Goal: Task Accomplishment & Management: Manage account settings

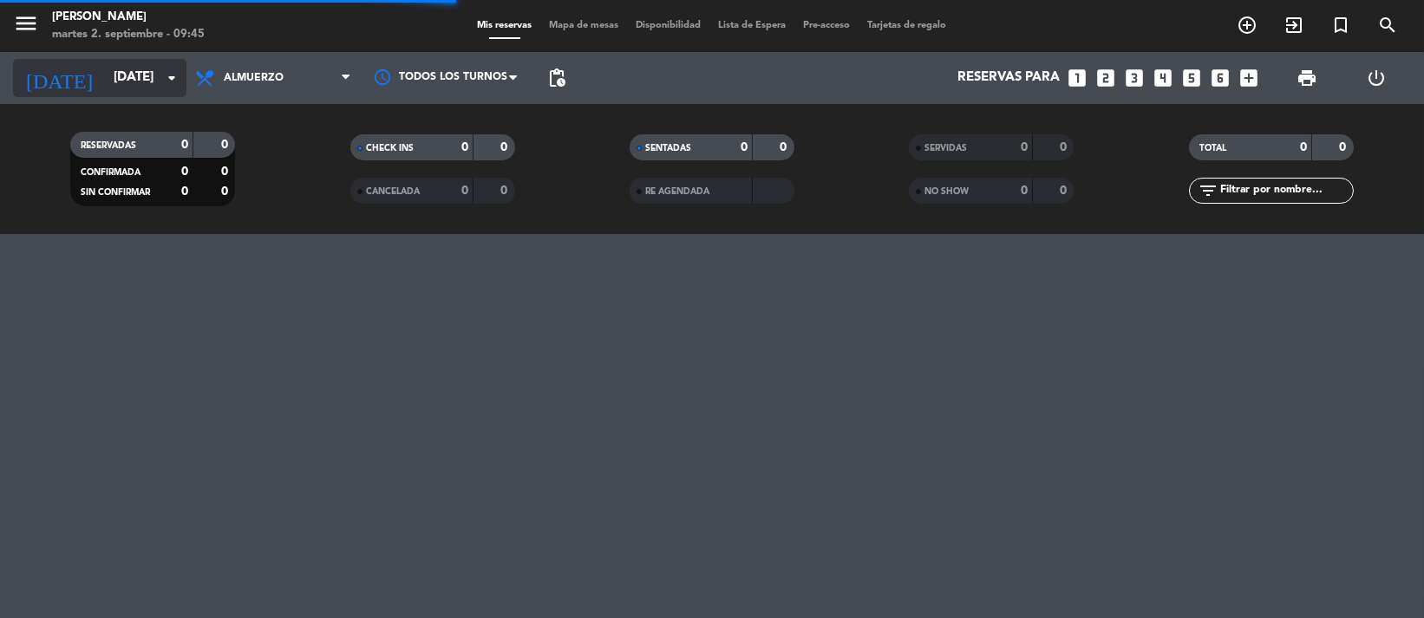
click at [153, 73] on input "[DATE]" at bounding box center [190, 78] width 171 height 33
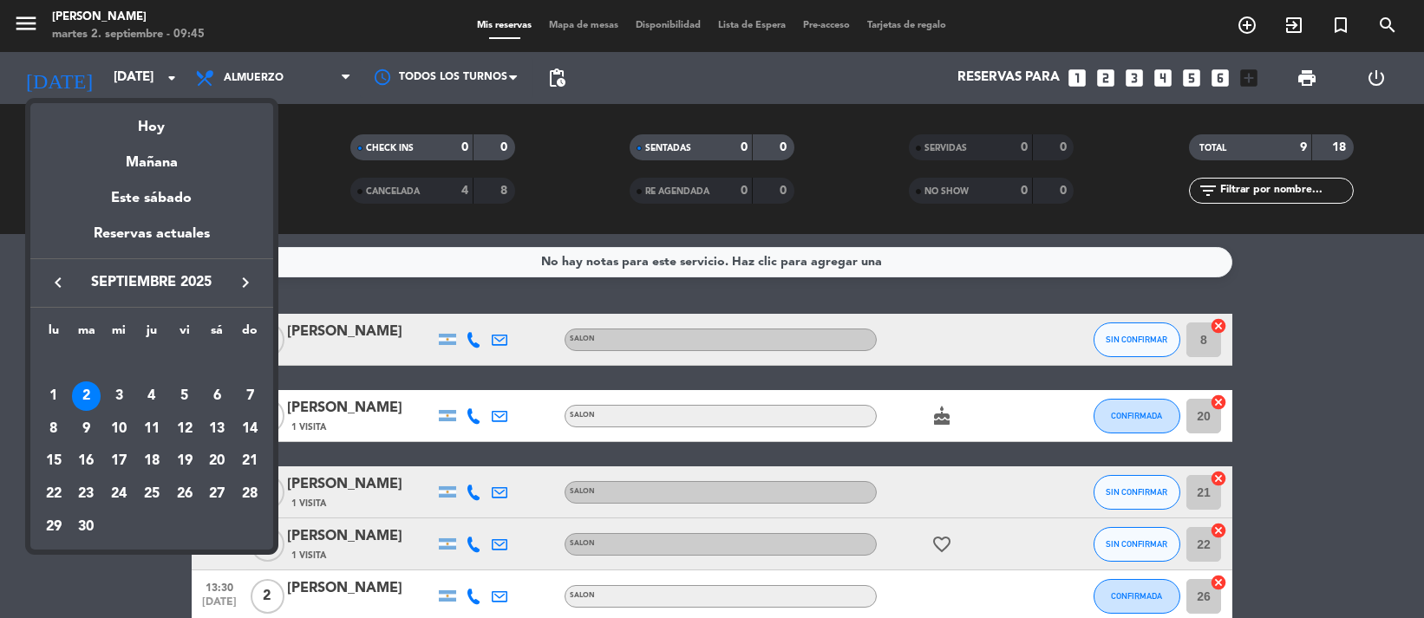
click at [355, 212] on div at bounding box center [712, 309] width 1424 height 618
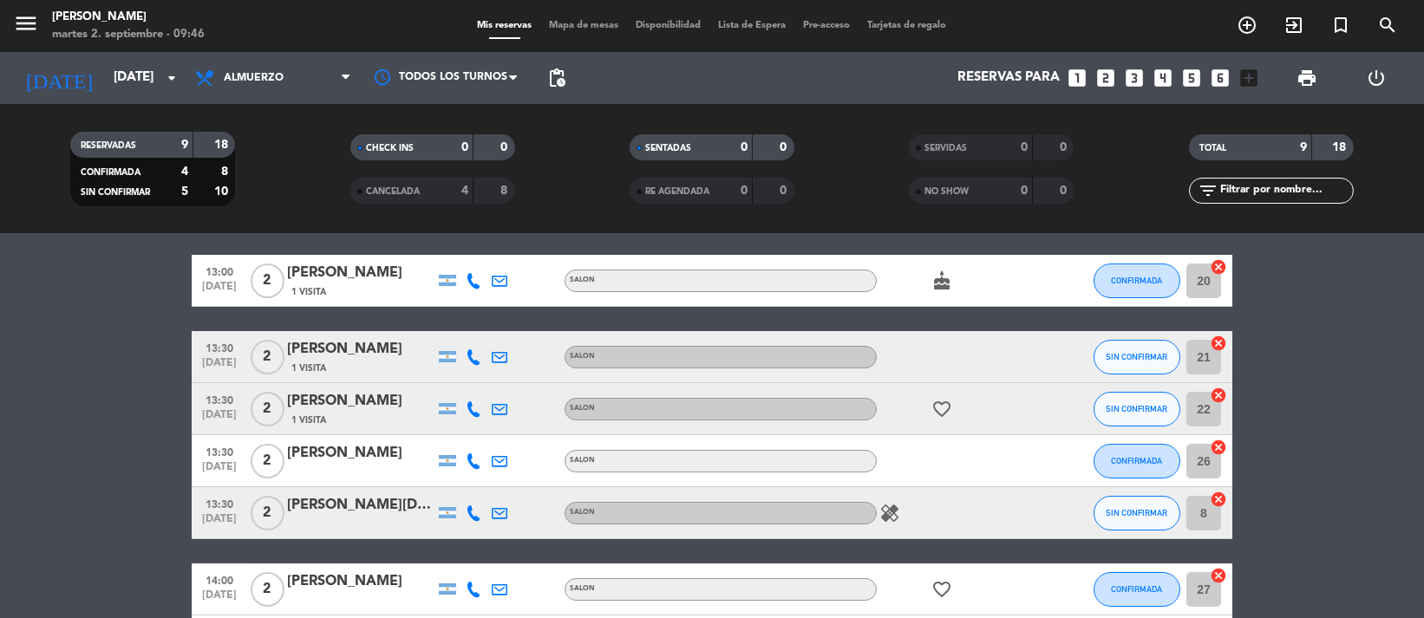
scroll to position [130, 0]
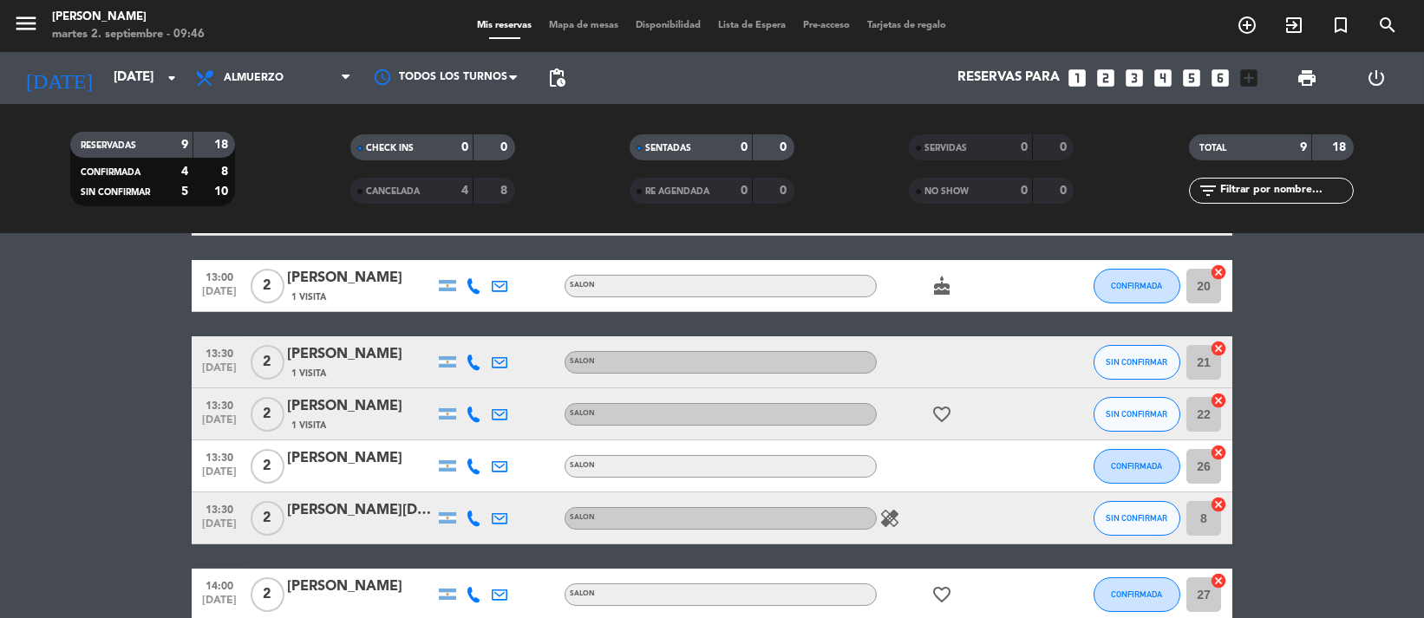
click at [877, 512] on span "healing" at bounding box center [890, 518] width 26 height 21
click at [899, 515] on span "healing" at bounding box center [890, 518] width 26 height 21
click at [894, 516] on icon "healing" at bounding box center [889, 518] width 21 height 21
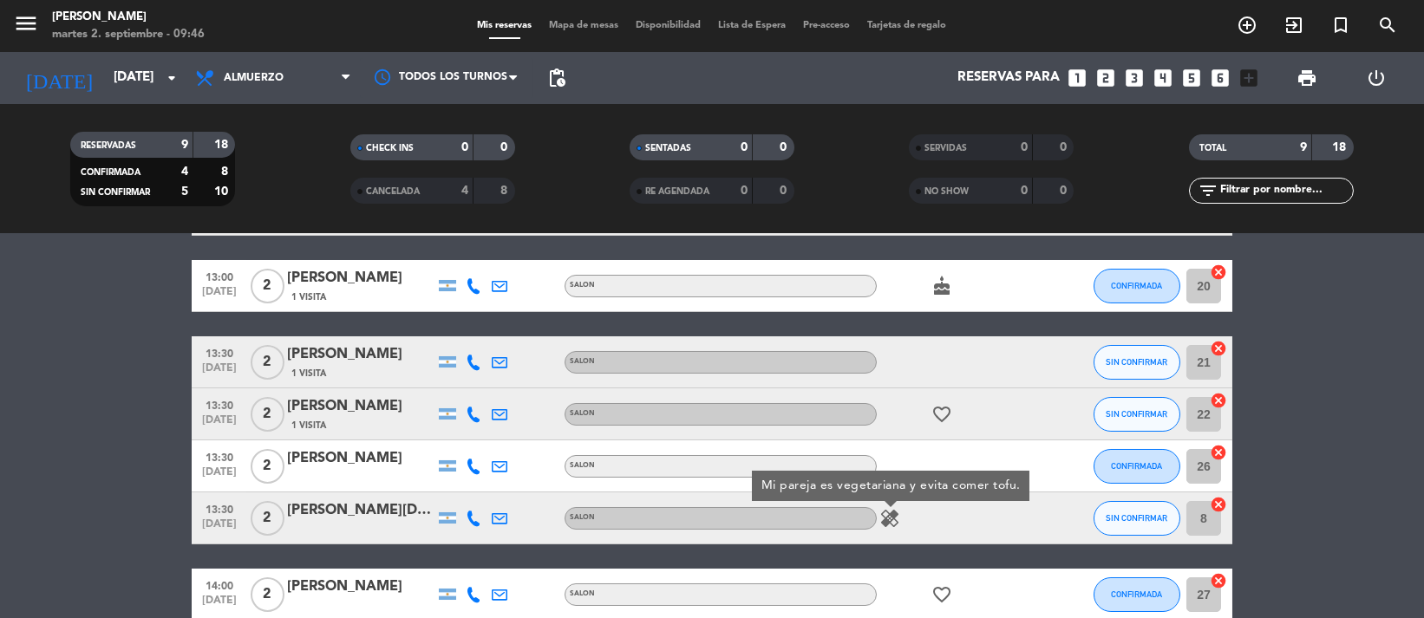
click at [944, 587] on icon "favorite_border" at bounding box center [941, 594] width 21 height 21
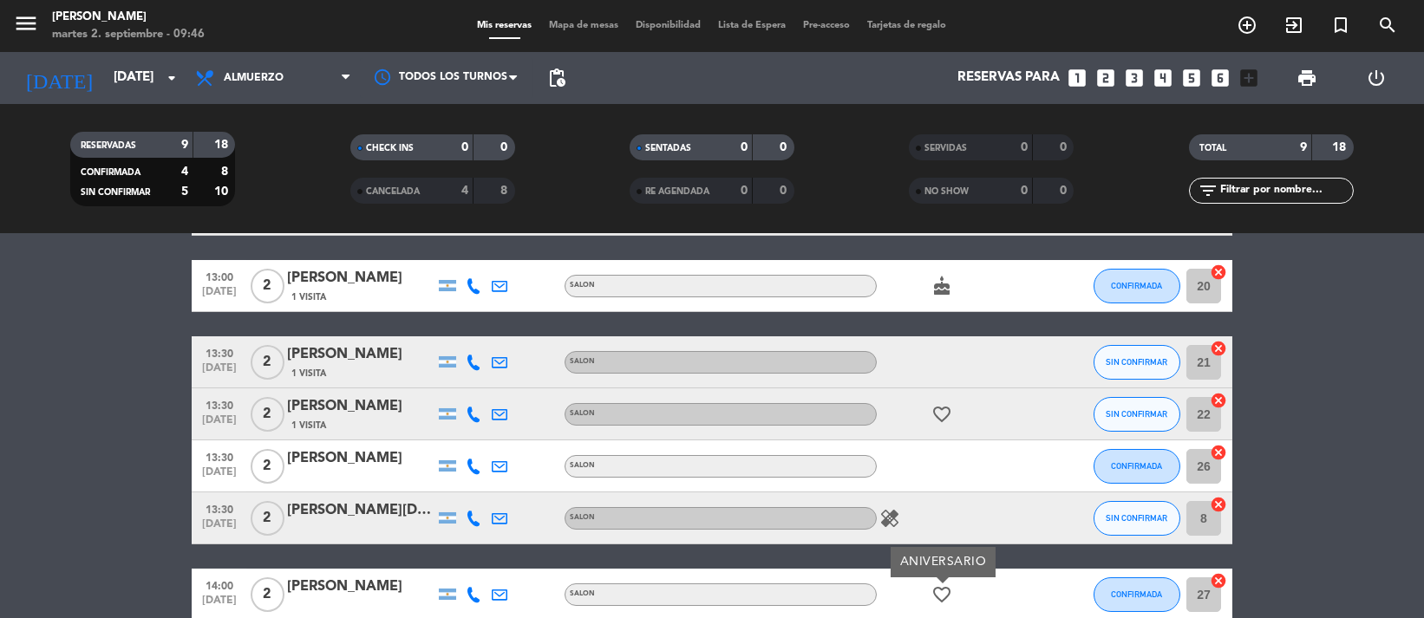
click at [875, 516] on div "SALON" at bounding box center [720, 518] width 312 height 23
click at [898, 521] on icon "healing" at bounding box center [889, 518] width 21 height 21
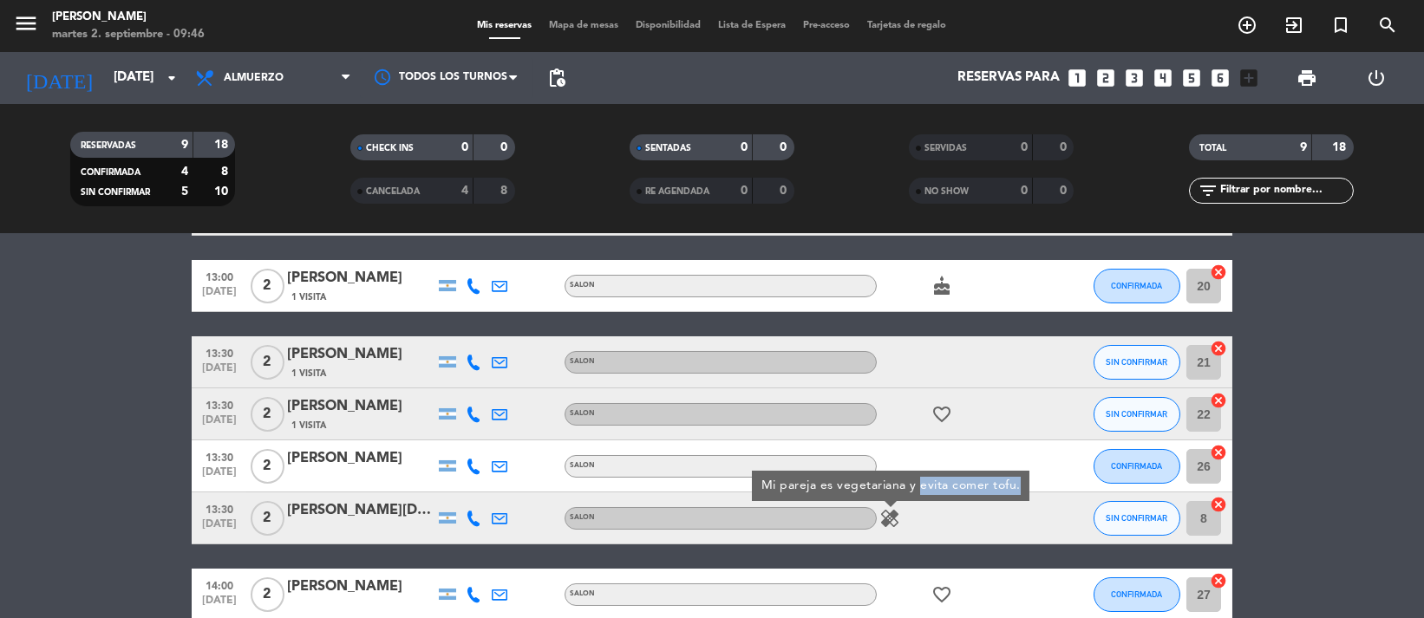
drag, startPoint x: 919, startPoint y: 484, endPoint x: 1026, endPoint y: 487, distance: 107.6
click at [1026, 487] on div "Mi pareja es vegetariana y evita comer tofu." at bounding box center [890, 486] width 277 height 30
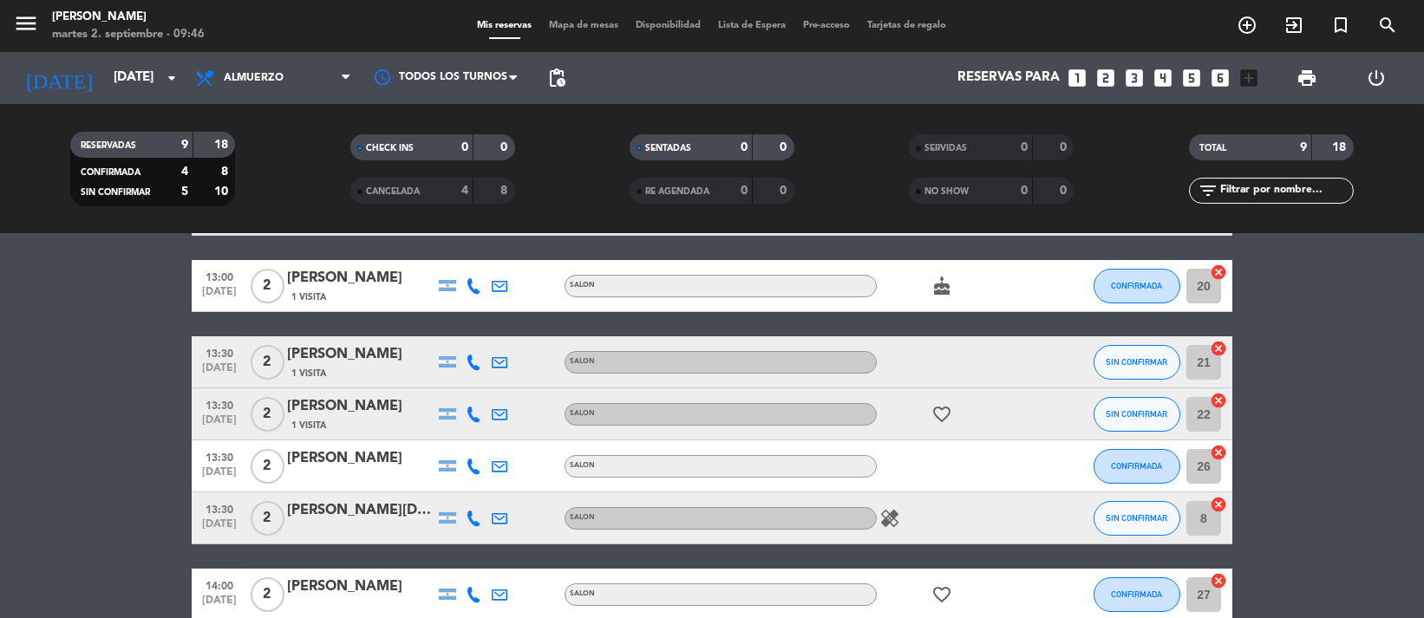
click at [892, 517] on icon "healing" at bounding box center [889, 518] width 21 height 21
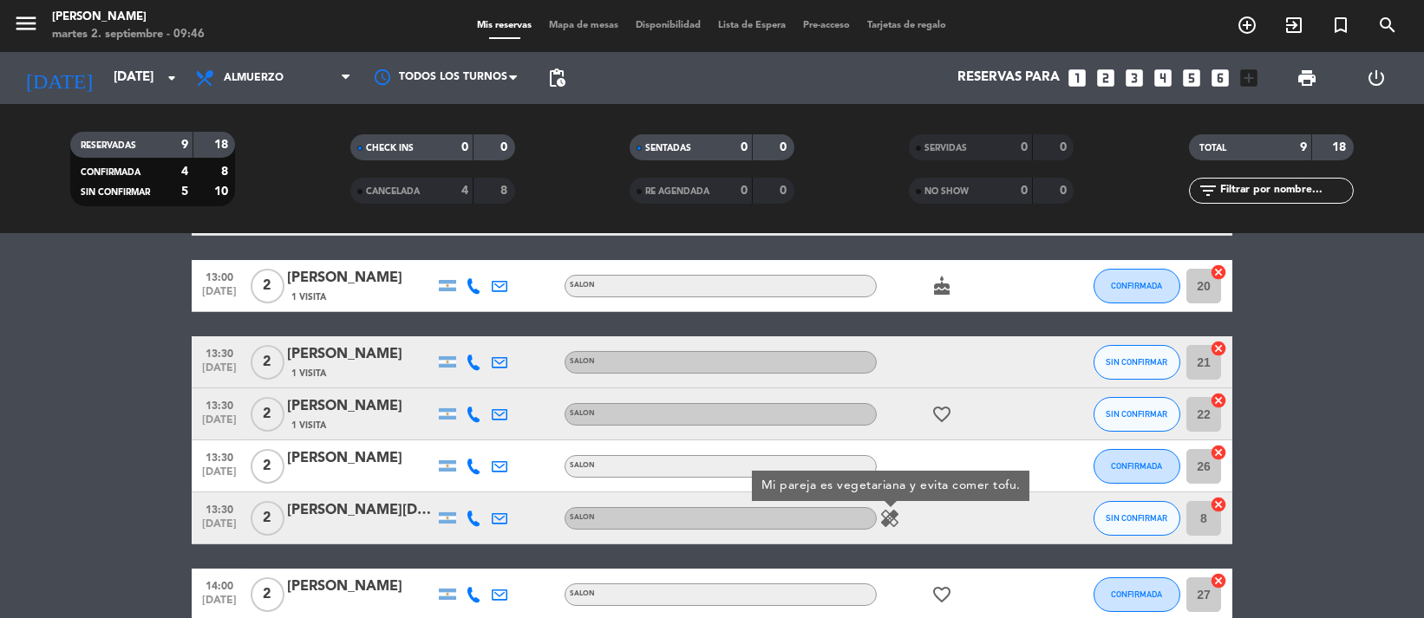
click at [917, 403] on div "favorite_border" at bounding box center [955, 413] width 156 height 51
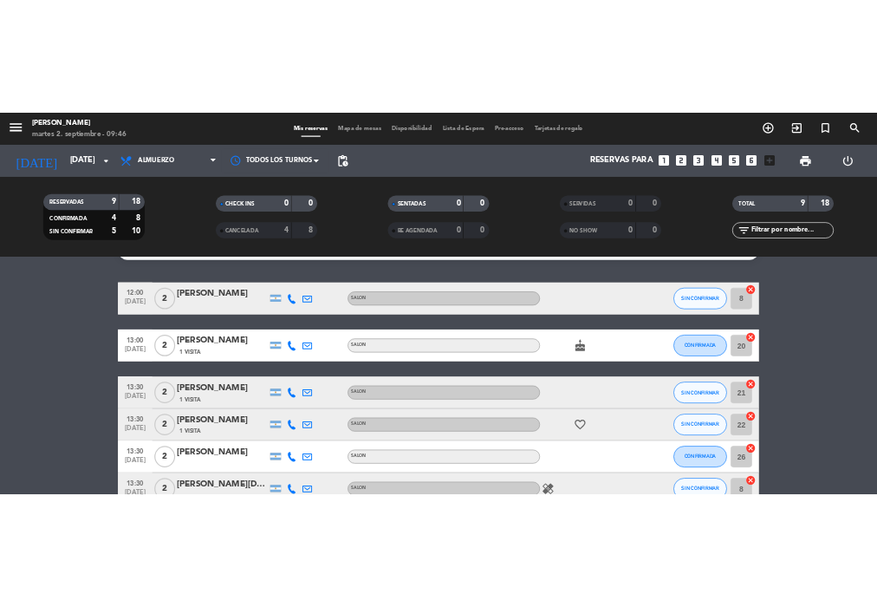
scroll to position [0, 0]
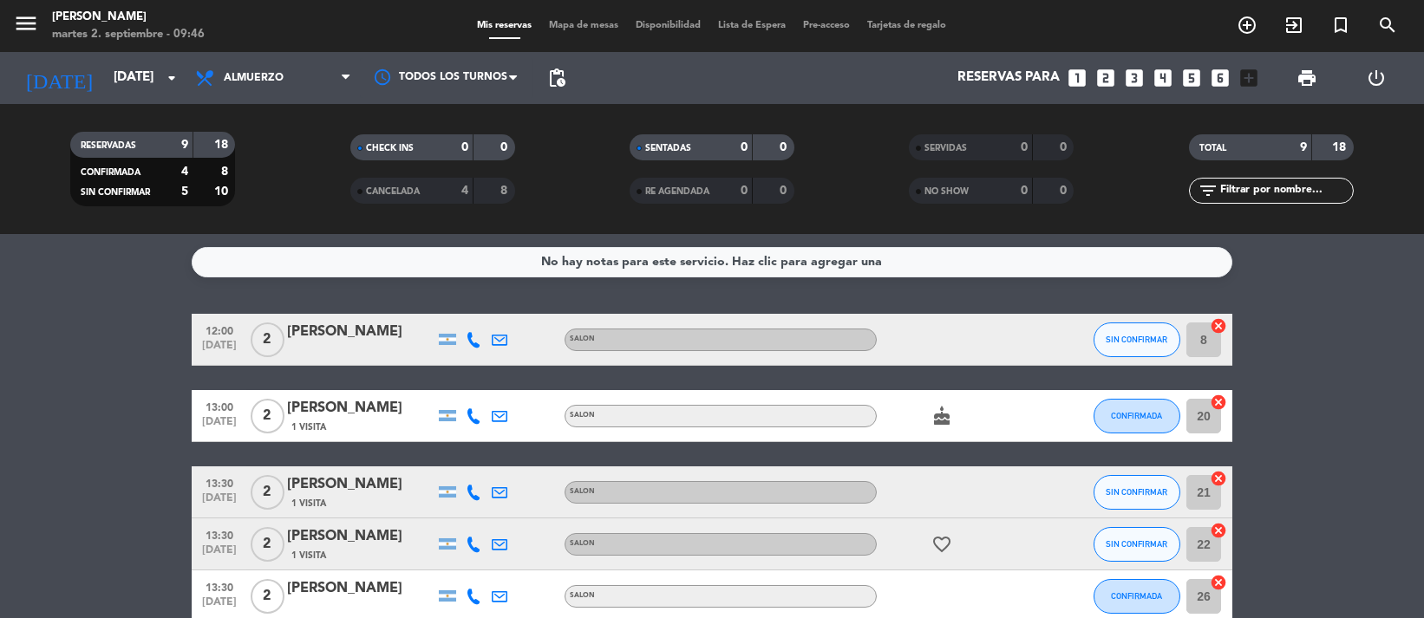
click at [1294, 370] on bookings-row "12:00 [DATE] 2 [PERSON_NAME] SALON SIN CONFIRMAR 8 cancel 13:00 [DATE] 2 [PERSO…" at bounding box center [712, 584] width 1424 height 541
click at [1346, 433] on bookings-row "12:00 [DATE] 2 [PERSON_NAME] SALON SIN CONFIRMAR 8 cancel 13:00 [DATE] 2 [PERSO…" at bounding box center [712, 584] width 1424 height 541
click at [1311, 83] on span "print" at bounding box center [1306, 78] width 21 height 21
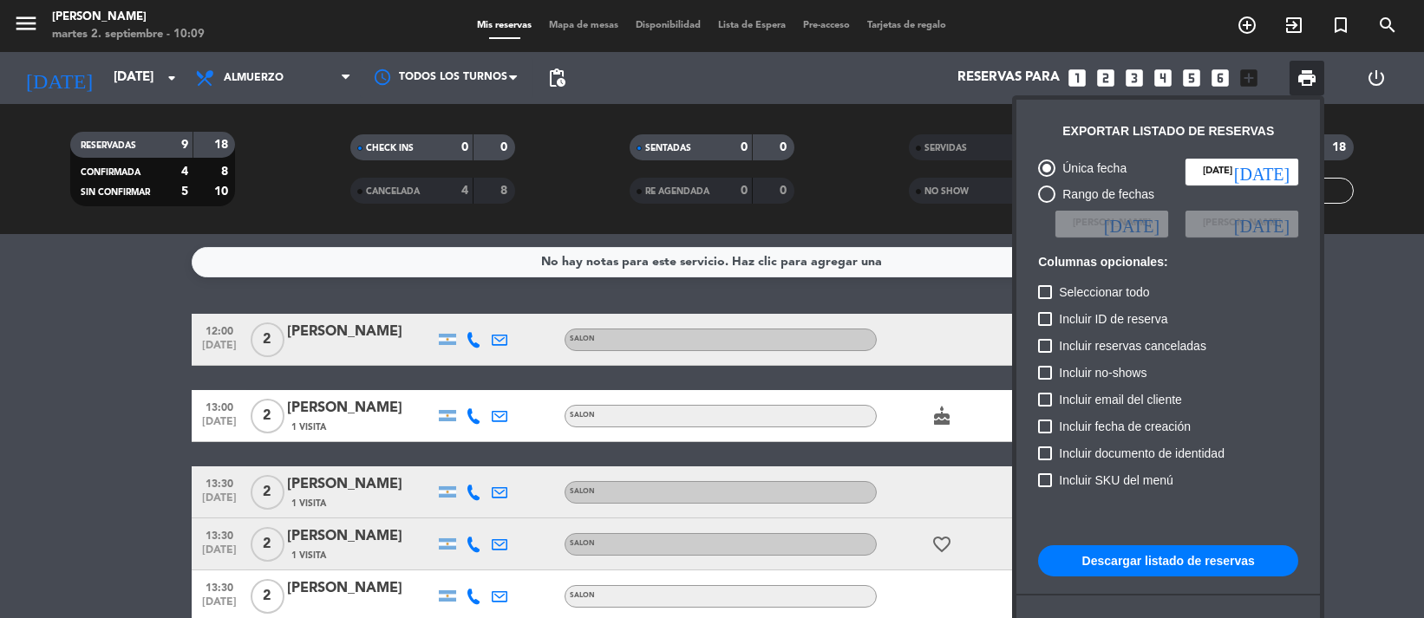
click at [1189, 557] on button "Descargar listado de reservas" at bounding box center [1168, 560] width 260 height 31
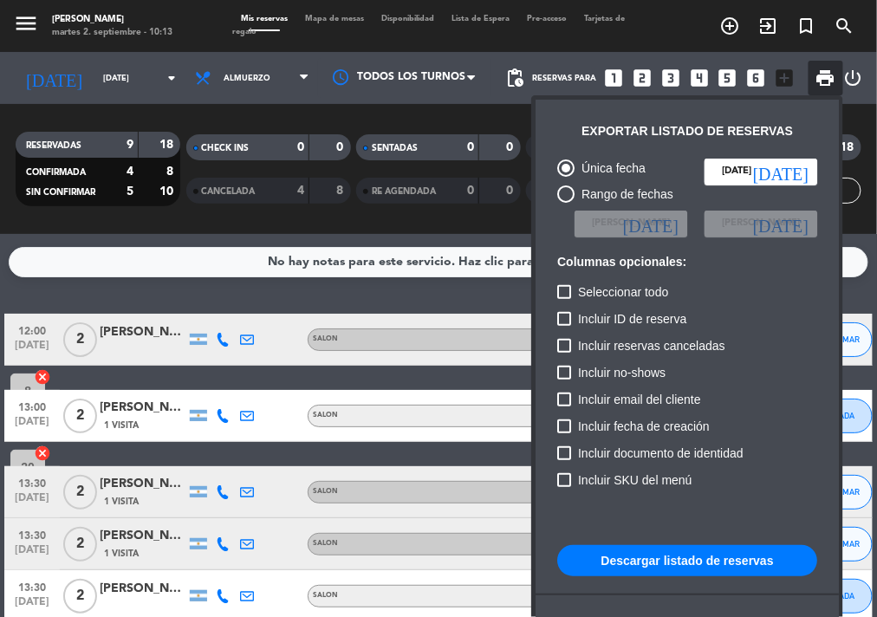
click at [273, 81] on div at bounding box center [438, 308] width 877 height 617
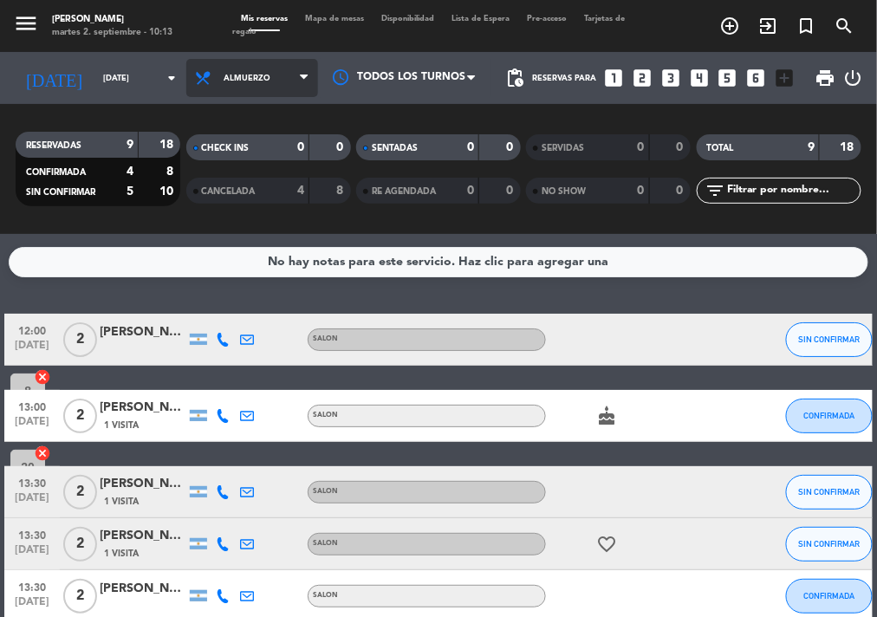
click at [275, 83] on span "Almuerzo" at bounding box center [252, 78] width 132 height 38
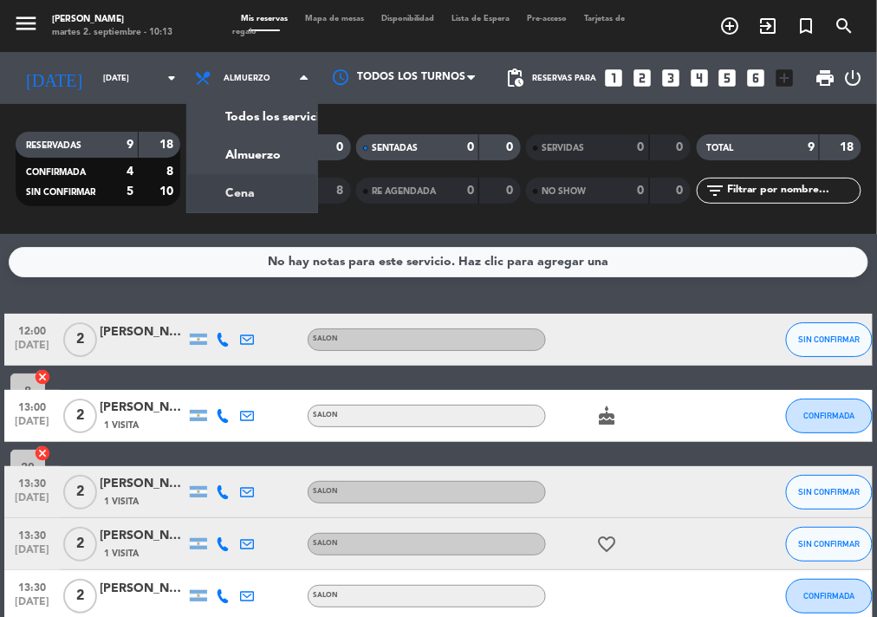
click at [277, 179] on div "menu NAKAMA RAMEN [DATE] 2. septiembre - 10:13 Mis reservas Mapa de mesas Dispo…" at bounding box center [438, 117] width 877 height 234
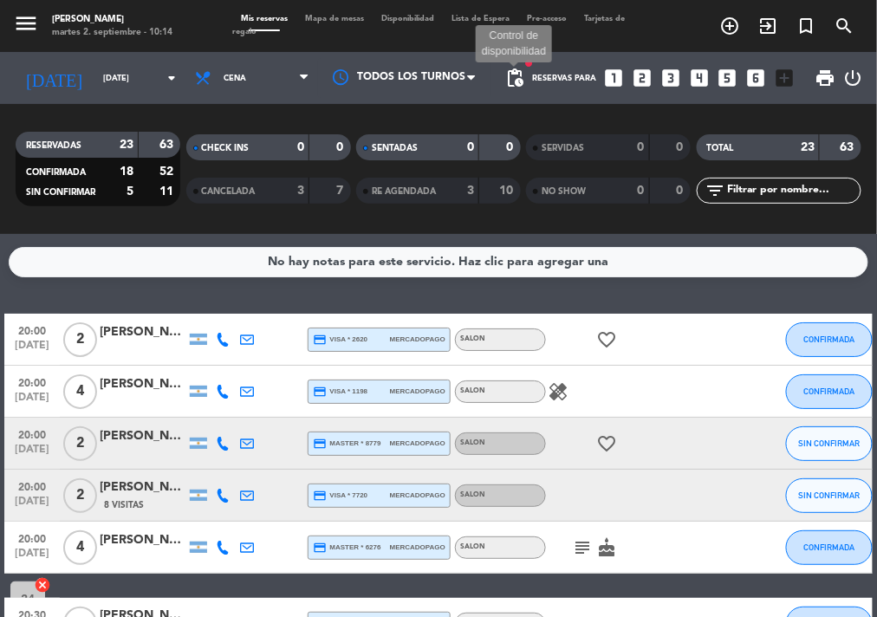
click at [521, 75] on span "pending_actions" at bounding box center [515, 78] width 21 height 21
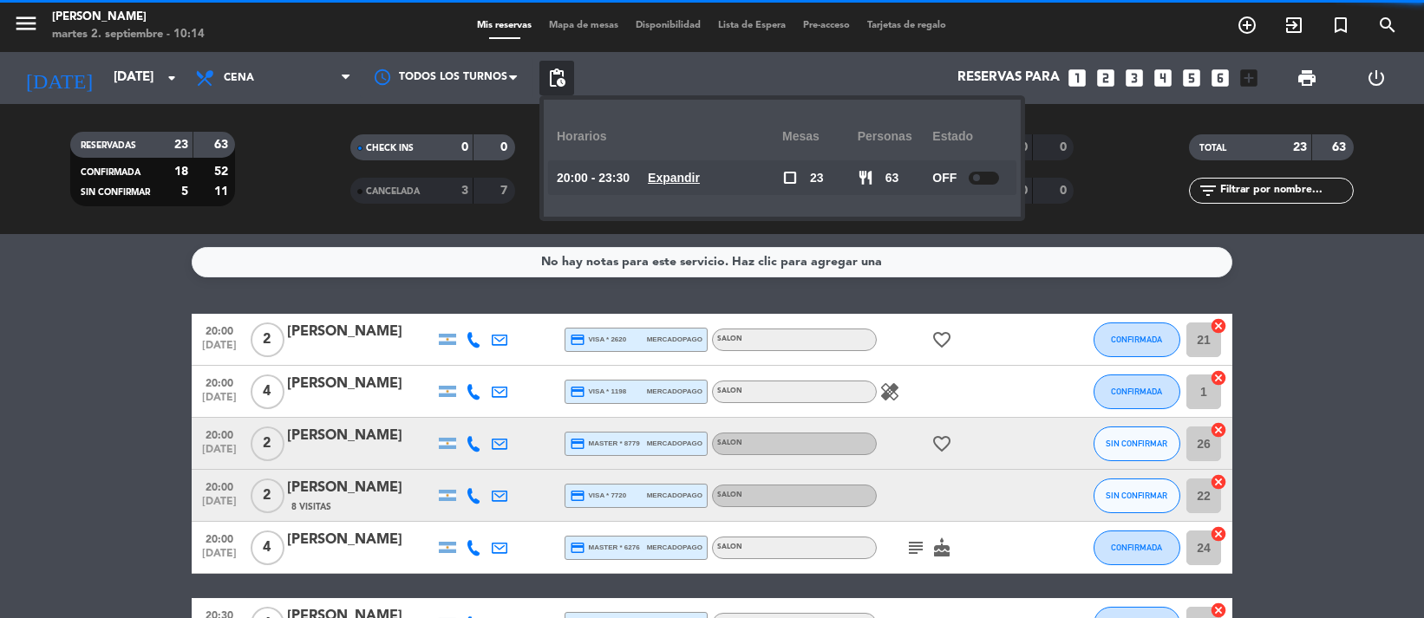
click at [976, 176] on div at bounding box center [983, 178] width 30 height 13
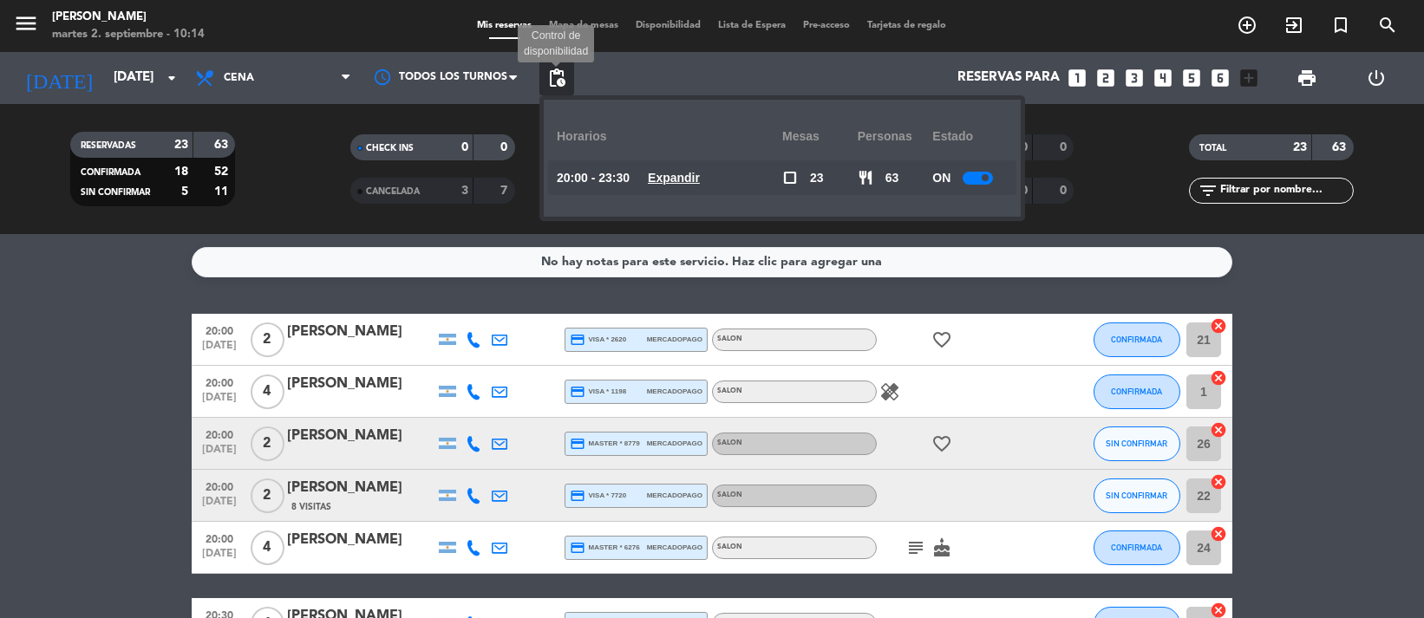
click at [557, 75] on span "pending_actions" at bounding box center [556, 78] width 21 height 21
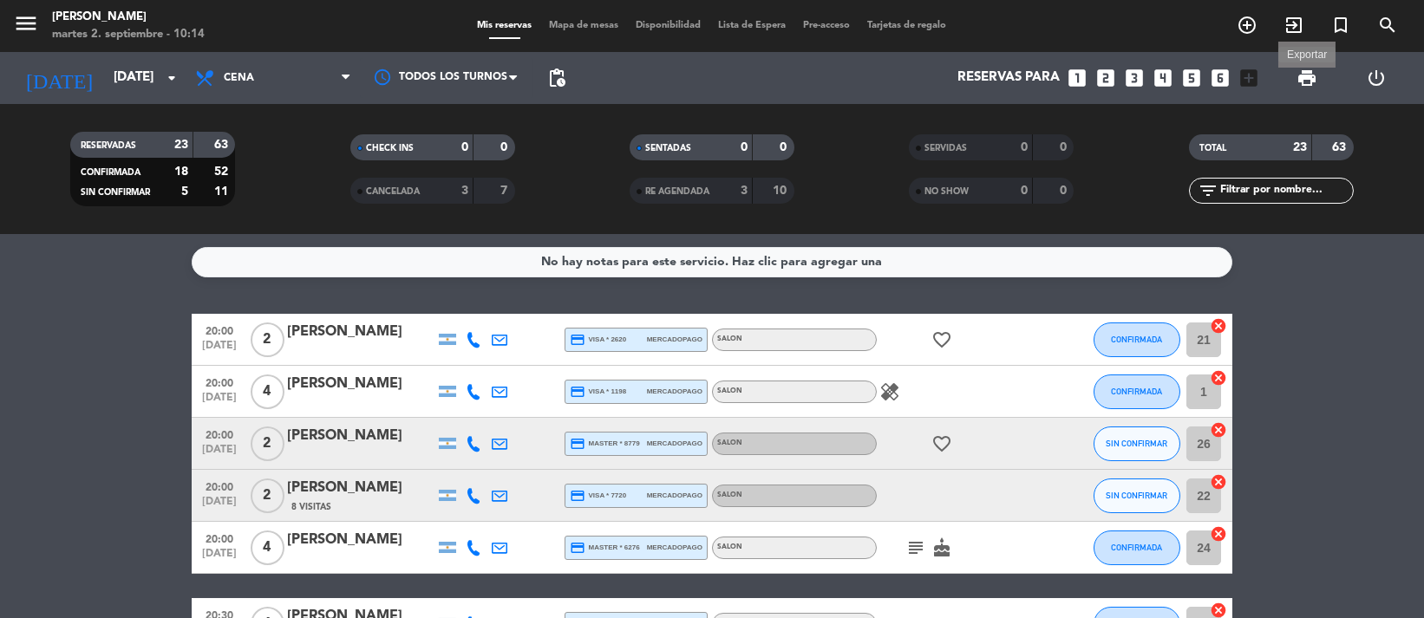
click at [1306, 85] on span "print" at bounding box center [1306, 78] width 21 height 21
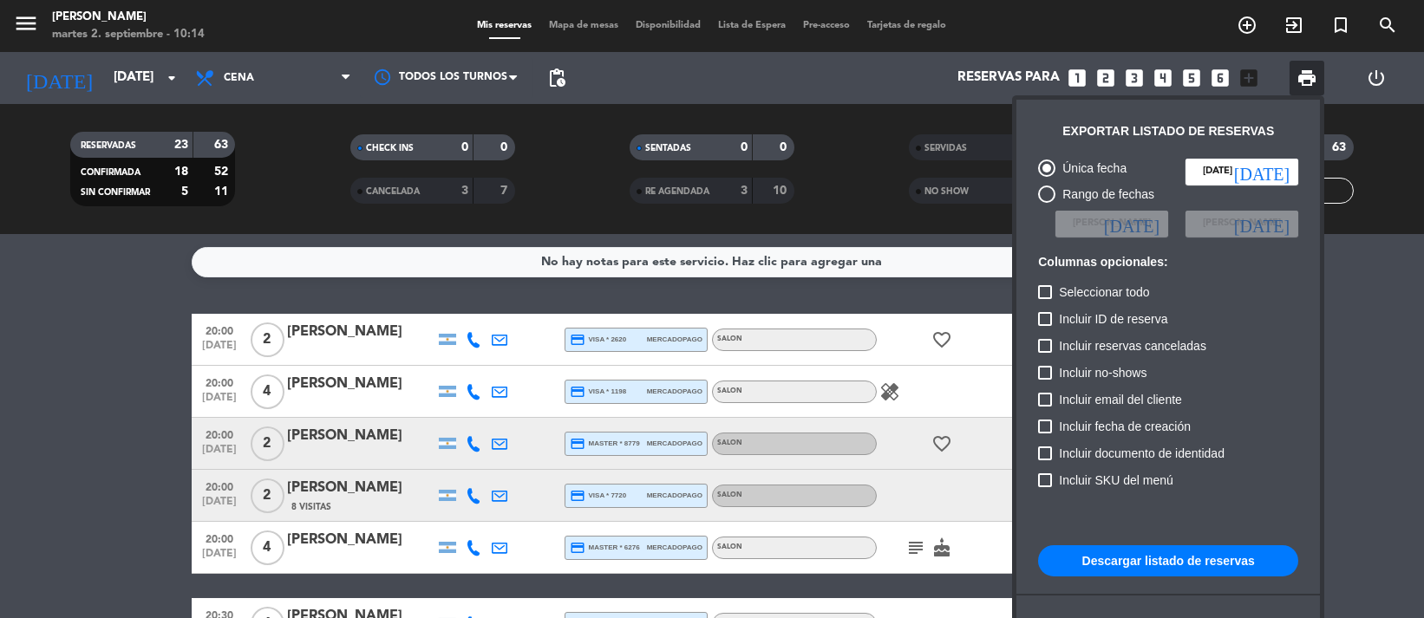
click at [1162, 569] on button "Descargar listado de reservas" at bounding box center [1168, 560] width 260 height 31
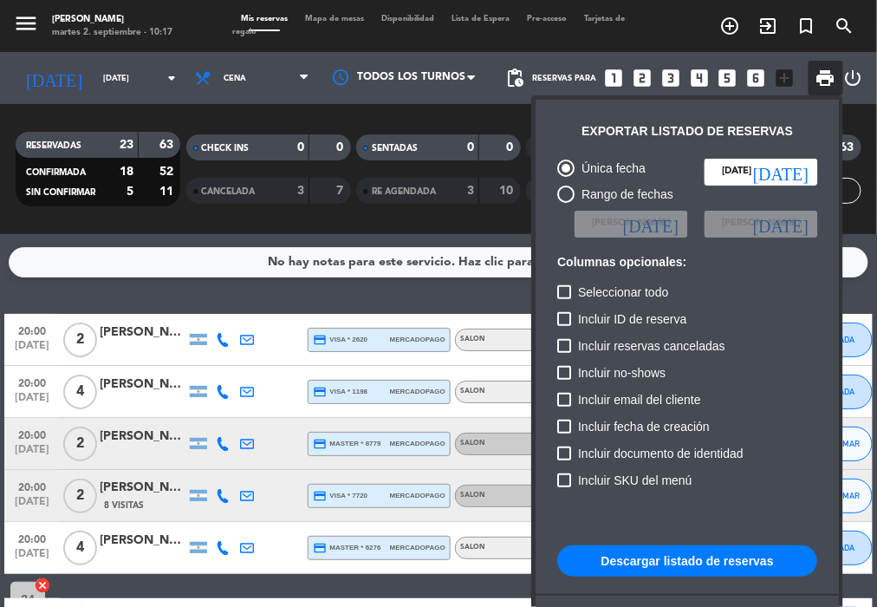
click at [112, 76] on div at bounding box center [438, 303] width 877 height 607
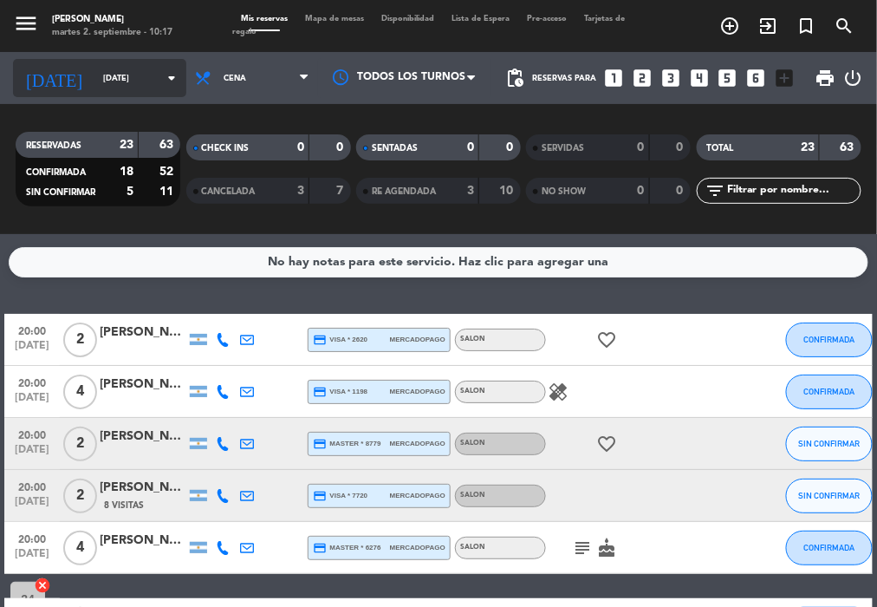
click at [112, 82] on input "[DATE]" at bounding box center [151, 78] width 113 height 27
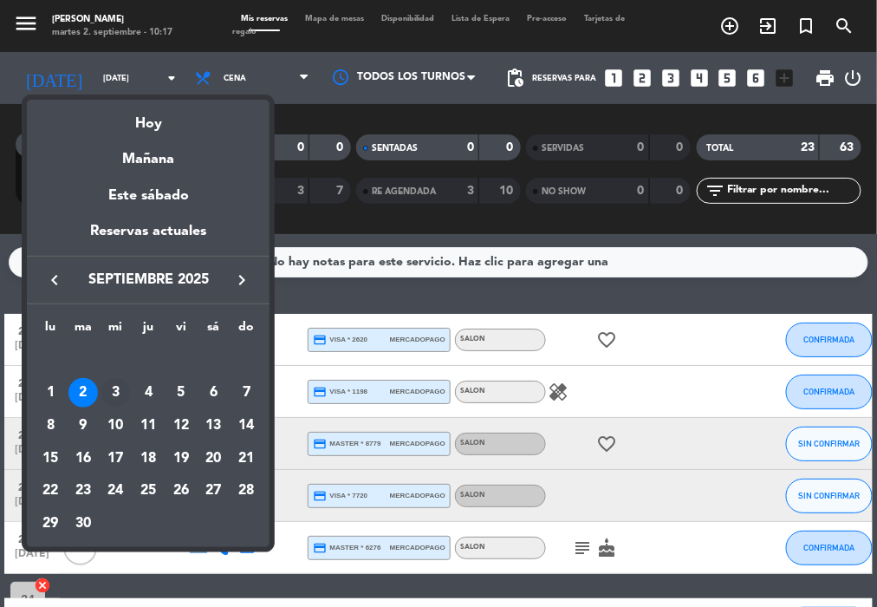
click at [116, 390] on div "3" at bounding box center [115, 392] width 29 height 29
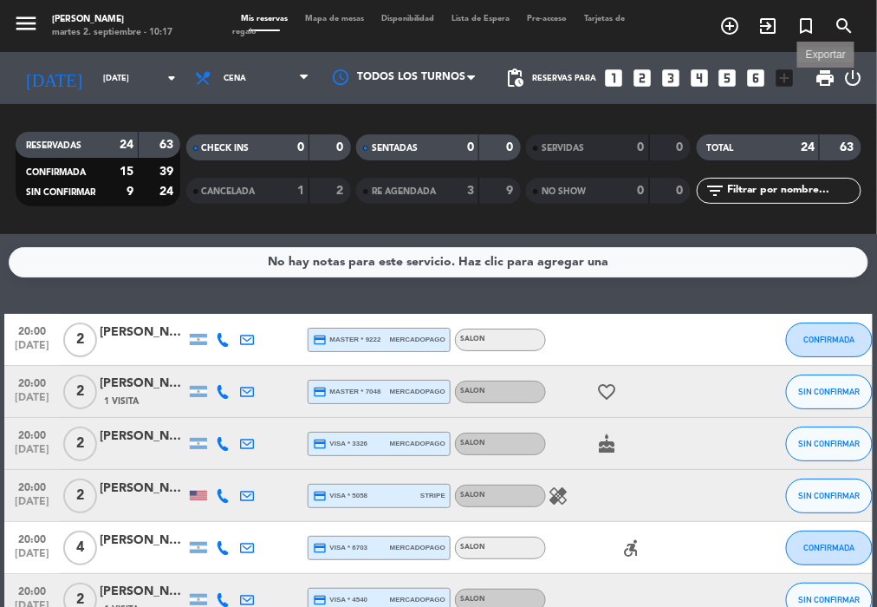
click at [831, 86] on span "print" at bounding box center [826, 78] width 21 height 21
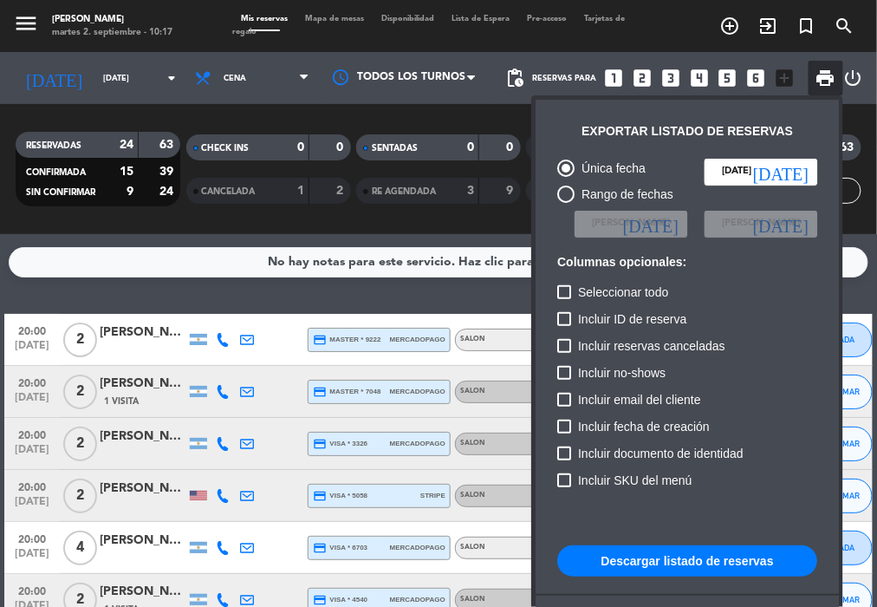
click at [681, 547] on button "Descargar listado de reservas" at bounding box center [687, 560] width 260 height 31
click at [257, 75] on div at bounding box center [438, 303] width 877 height 607
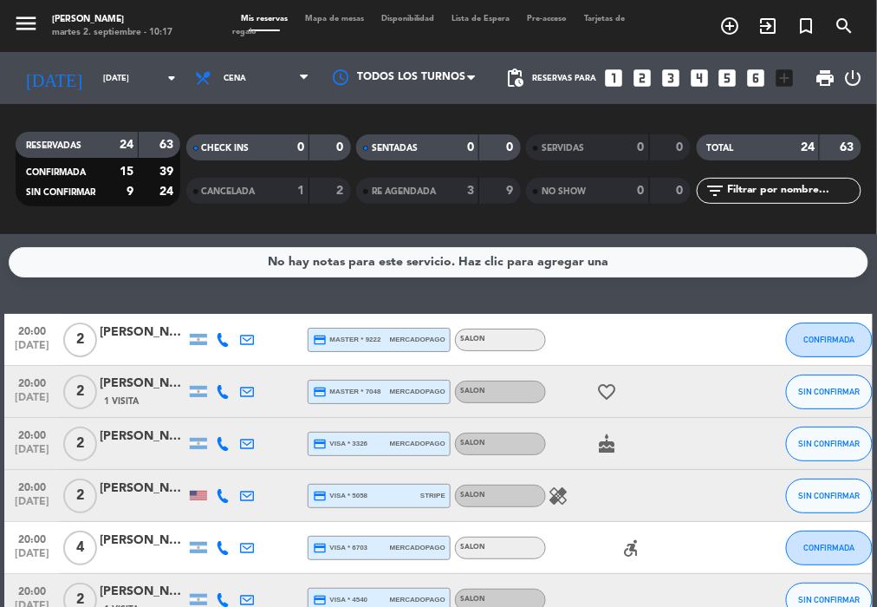
click at [257, 75] on span "Cena" at bounding box center [252, 78] width 132 height 38
click at [237, 167] on div "menu NAKAMA RAMEN [DATE] 2. septiembre - 10:17 Mis reservas Mapa de mesas Dispo…" at bounding box center [438, 117] width 877 height 234
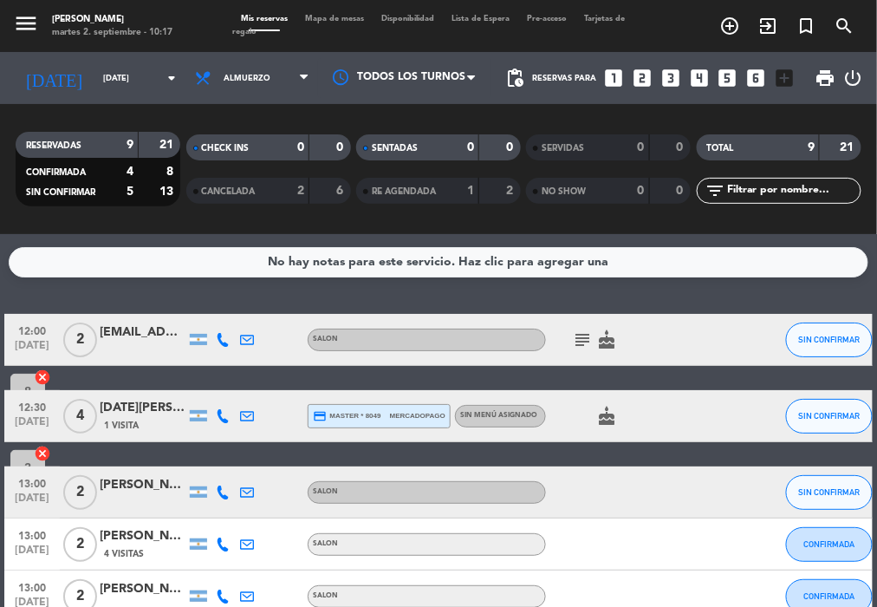
click at [831, 66] on span "print" at bounding box center [826, 78] width 35 height 35
click at [831, 82] on span "print" at bounding box center [826, 78] width 21 height 21
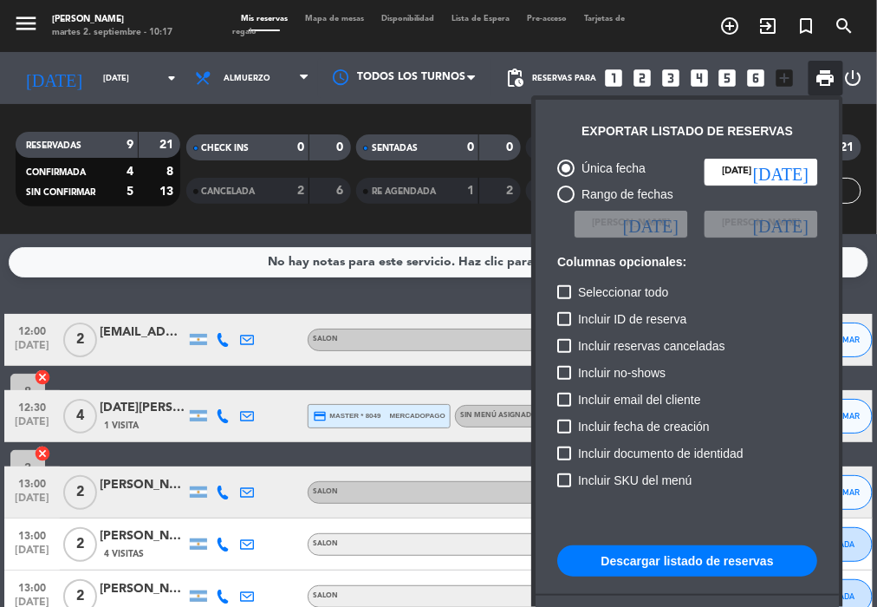
click at [696, 561] on button "Descargar listado de reservas" at bounding box center [687, 560] width 260 height 31
click at [262, 88] on div at bounding box center [438, 303] width 877 height 607
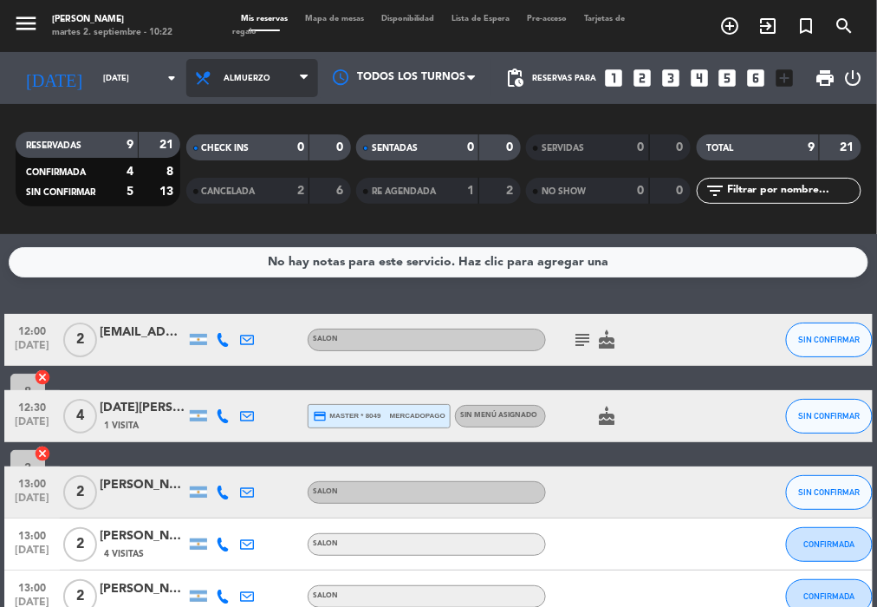
click at [257, 88] on span "Almuerzo" at bounding box center [252, 78] width 132 height 38
drag, startPoint x: 267, startPoint y: 114, endPoint x: 257, endPoint y: 111, distance: 9.9
click at [267, 113] on div "RESERVADAS 9 21 CONFIRMADA 4 8 SIN CONFIRMAR 5 13 CHECK INS 0 0 CANCELADA 2 6 S…" at bounding box center [438, 169] width 877 height 130
click at [244, 77] on span "Almuerzo" at bounding box center [247, 79] width 47 height 10
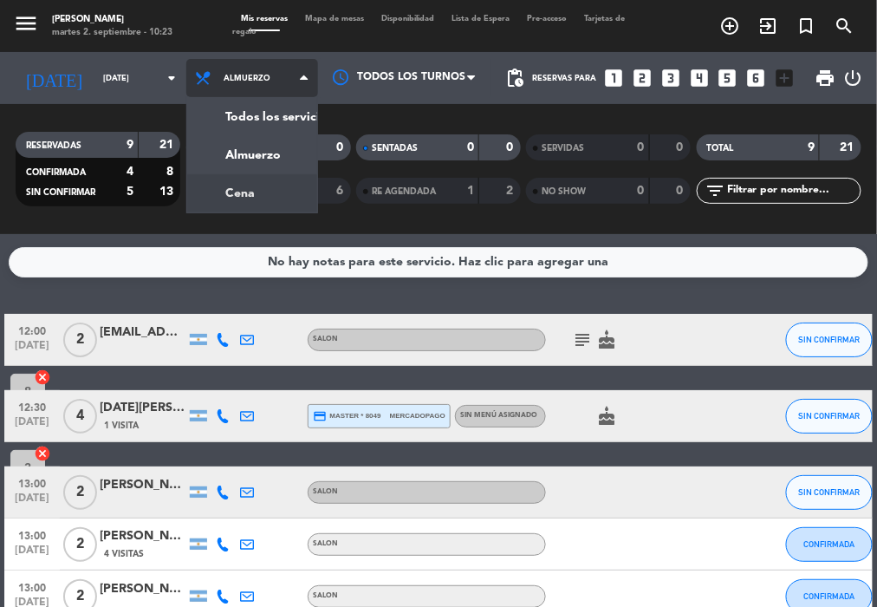
click at [260, 186] on div "menu NAKAMA RAMEN [DATE] 2. septiembre - 10:23 Mis reservas Mapa de mesas Dispo…" at bounding box center [438, 117] width 877 height 234
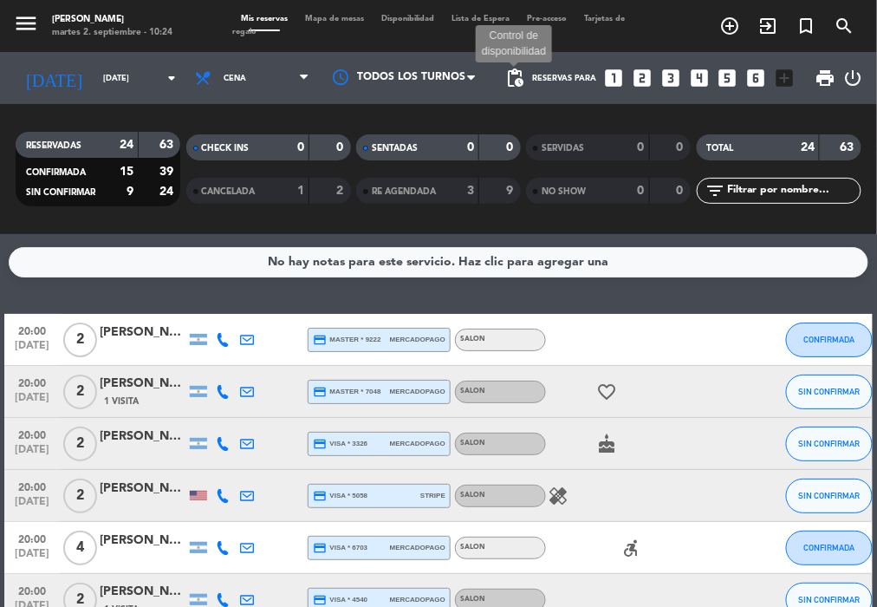
click at [519, 78] on span "pending_actions" at bounding box center [515, 78] width 21 height 21
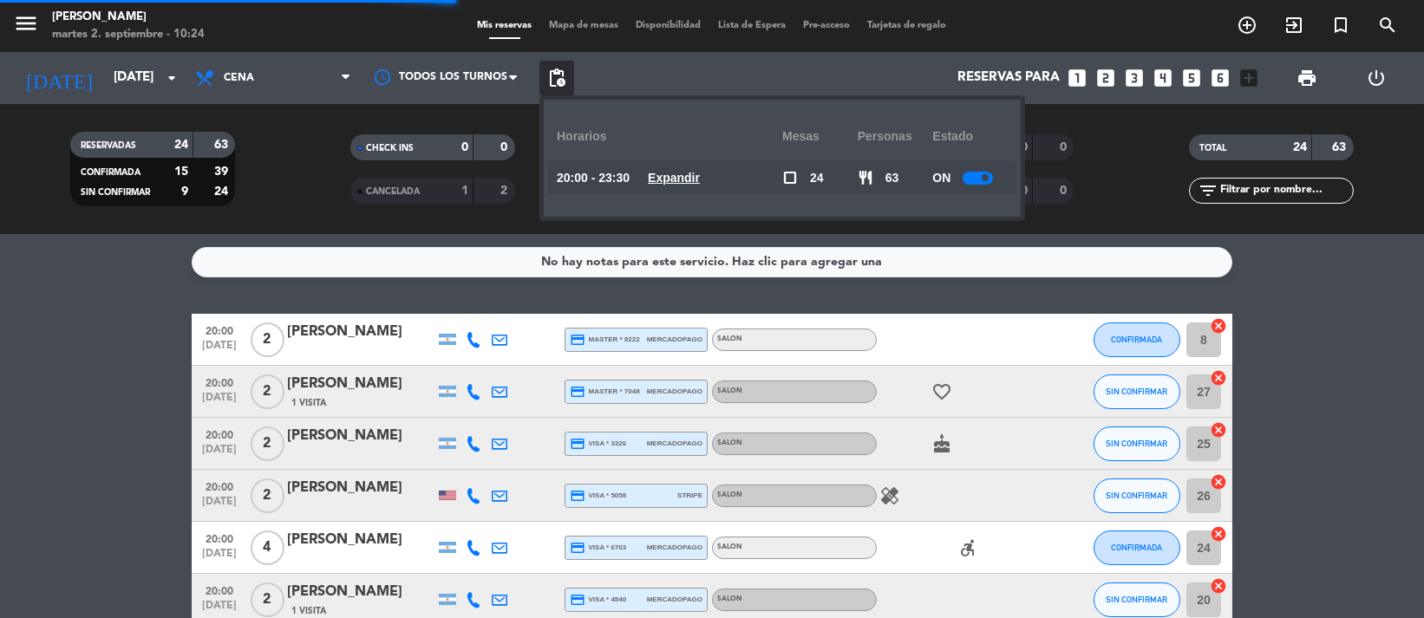
click at [991, 165] on div "ON" at bounding box center [969, 177] width 75 height 35
click at [981, 173] on div at bounding box center [977, 178] width 30 height 13
click at [572, 86] on span "pending_actions" at bounding box center [556, 78] width 35 height 35
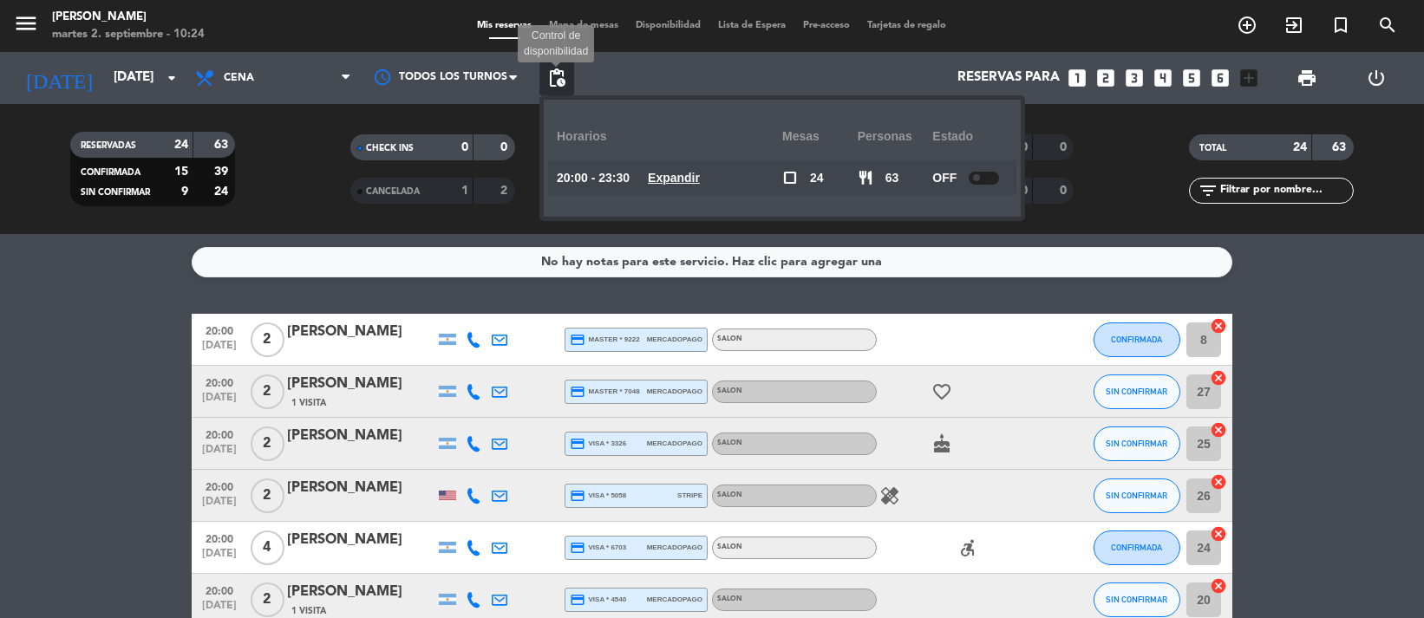
click at [566, 73] on span "pending_actions" at bounding box center [556, 78] width 21 height 21
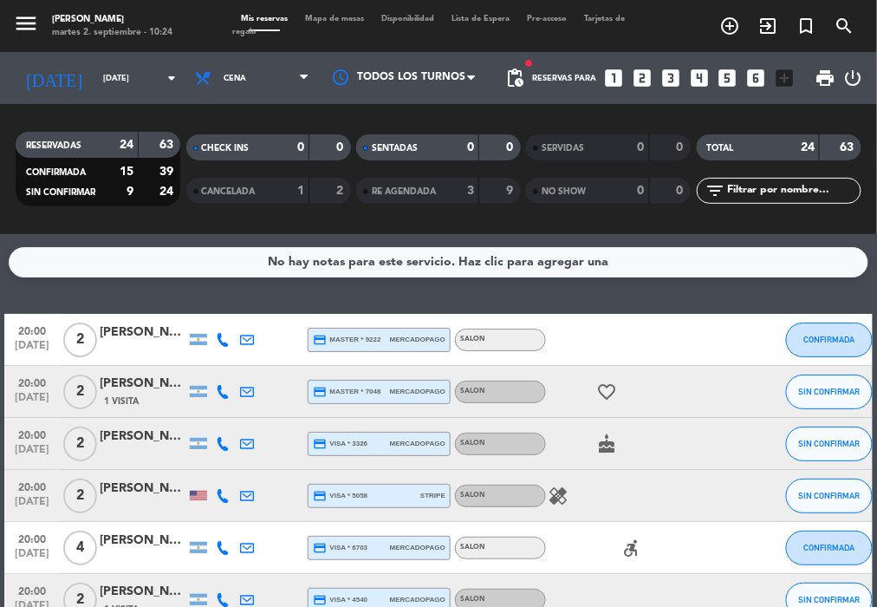
click at [564, 297] on div "No hay notas para este servicio. Haz clic para agregar una 20:00 [DATE] 2 Atuel…" at bounding box center [438, 420] width 877 height 373
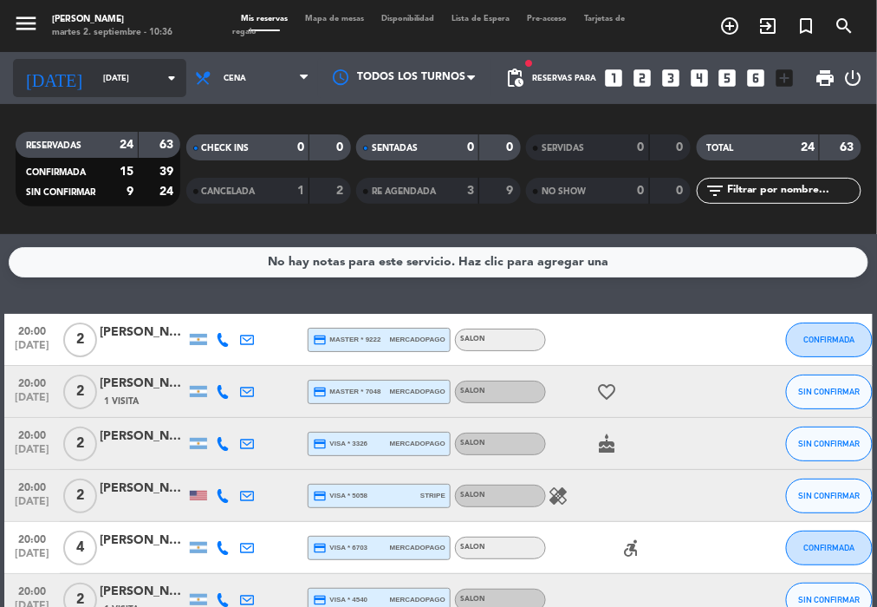
click at [126, 94] on div "[DATE] [DATE] arrow_drop_down" at bounding box center [99, 78] width 173 height 38
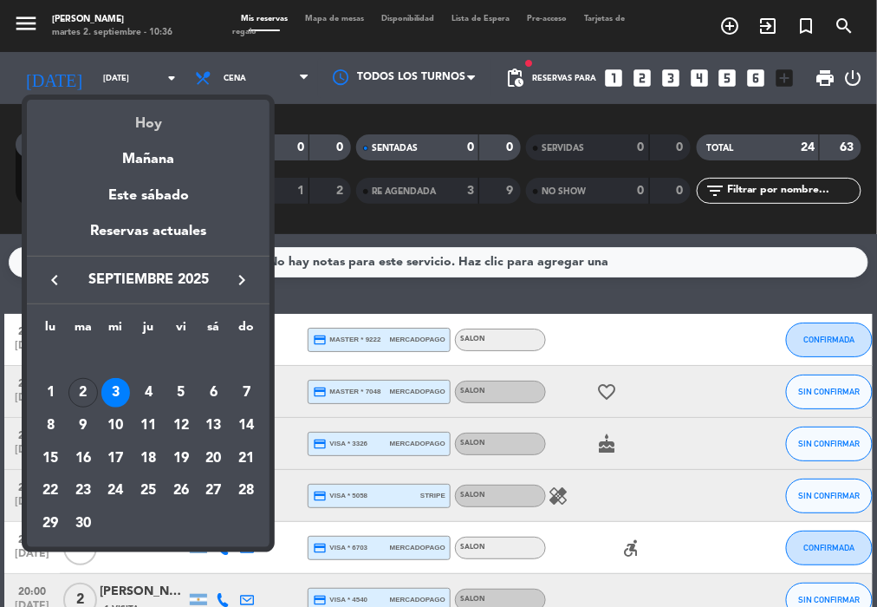
click at [177, 119] on div "Hoy" at bounding box center [148, 118] width 243 height 36
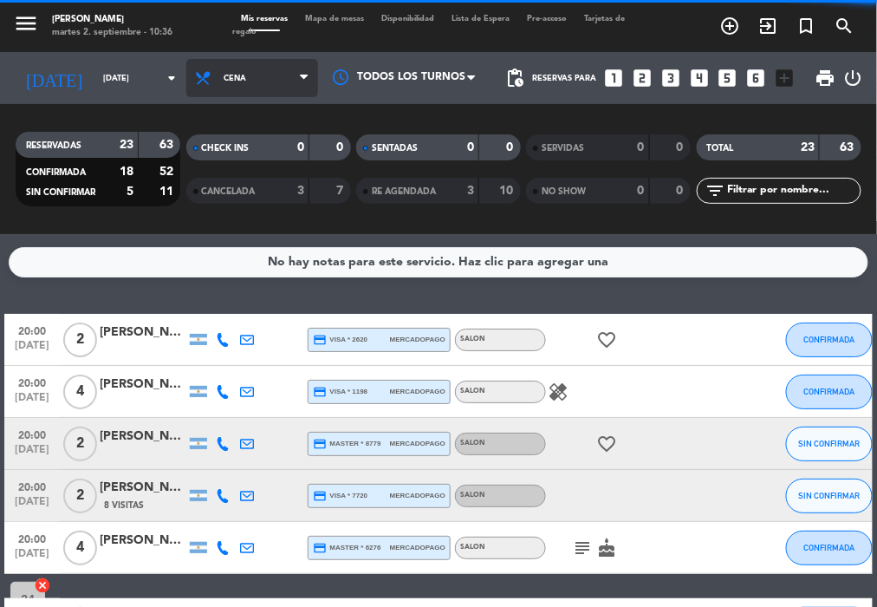
click at [276, 81] on span "Cena" at bounding box center [252, 78] width 132 height 38
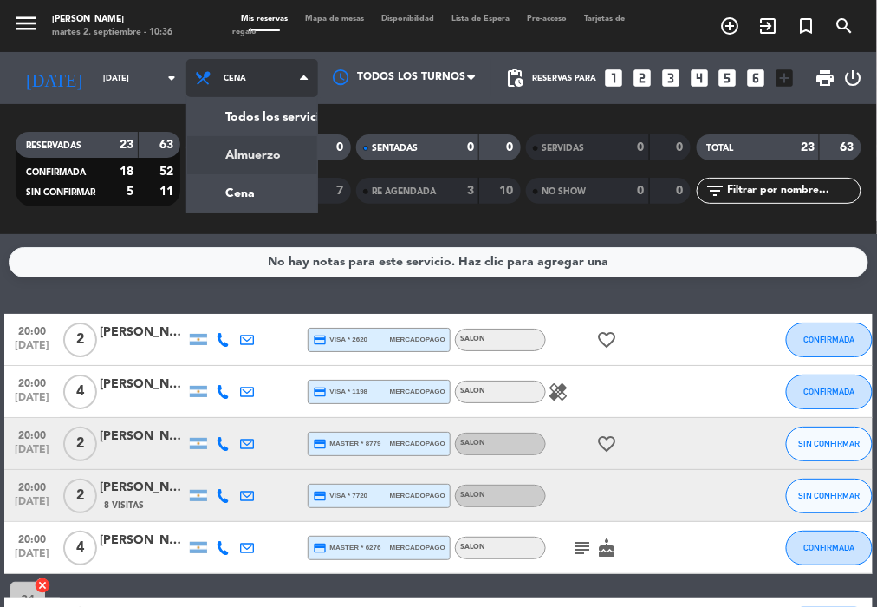
click at [259, 146] on div "menu NAKAMA RAMEN [DATE] 2. septiembre - 10:36 Mis reservas Mapa de mesas Dispo…" at bounding box center [438, 117] width 877 height 234
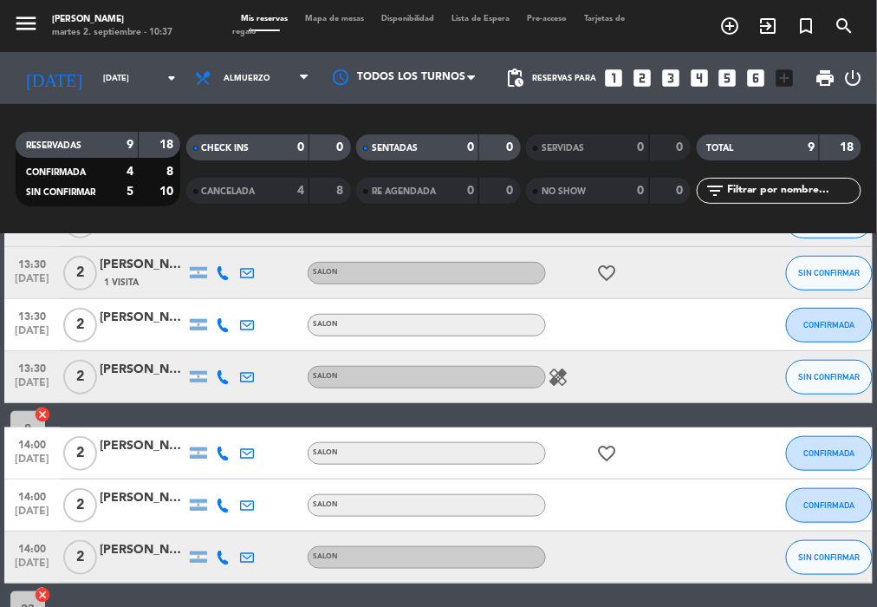
scroll to position [334, 0]
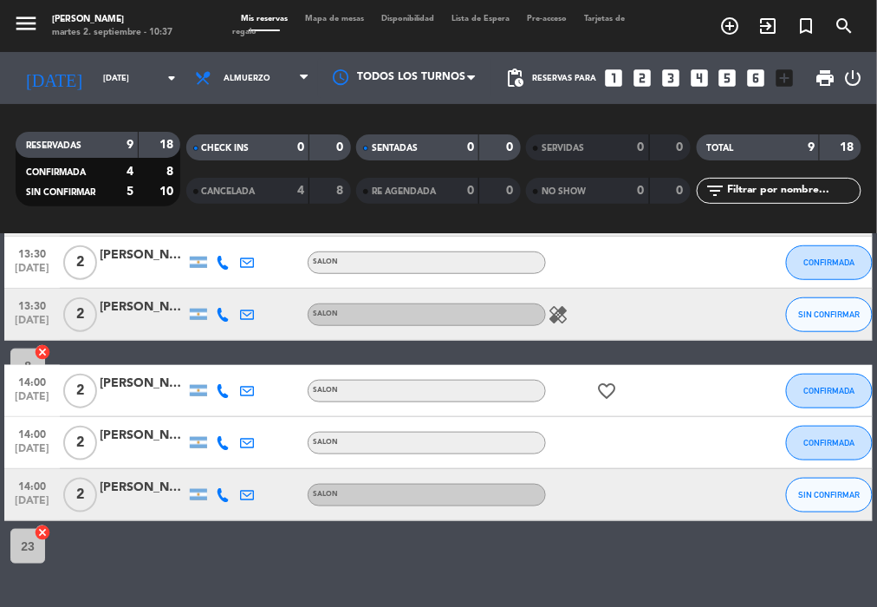
click at [160, 482] on div "[PERSON_NAME]" at bounding box center [143, 488] width 87 height 20
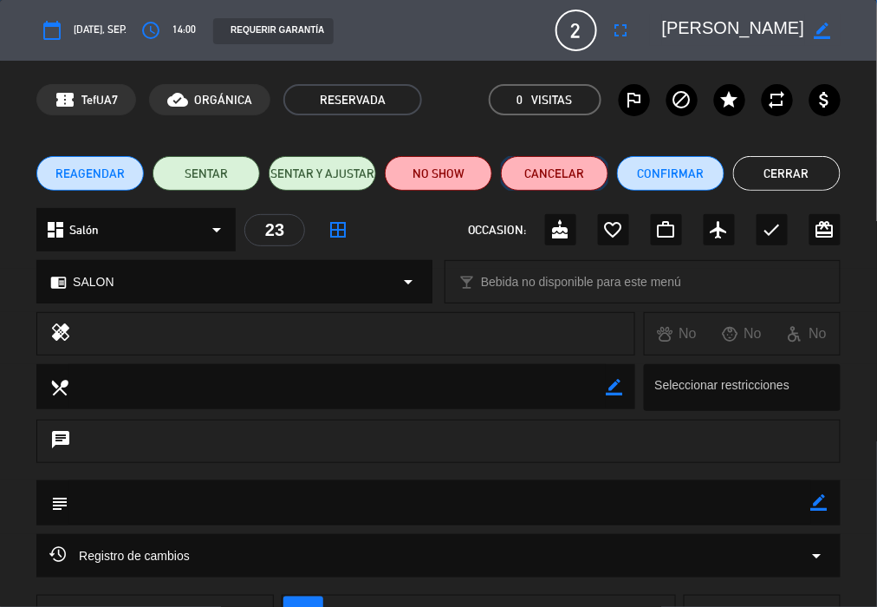
click at [582, 173] on button "Cancelar" at bounding box center [555, 173] width 108 height 35
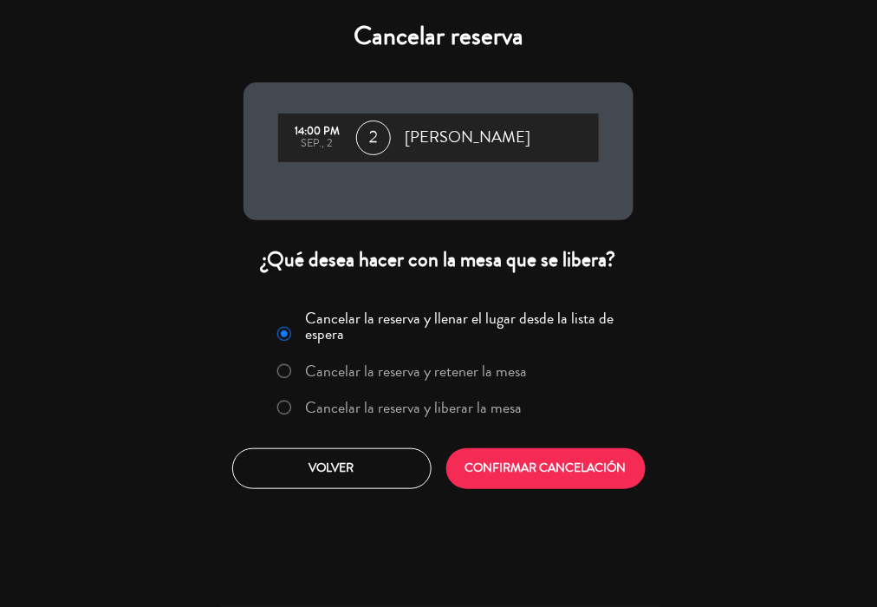
click at [446, 413] on label "Cancelar la reserva y liberar la mesa" at bounding box center [414, 408] width 217 height 16
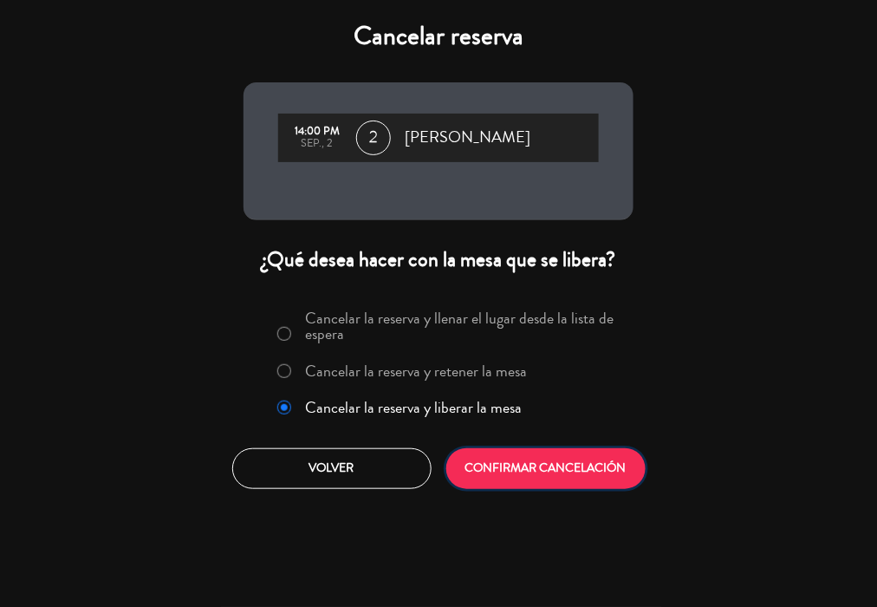
click at [518, 449] on button "CONFIRMAR CANCELACIÓN" at bounding box center [545, 468] width 199 height 41
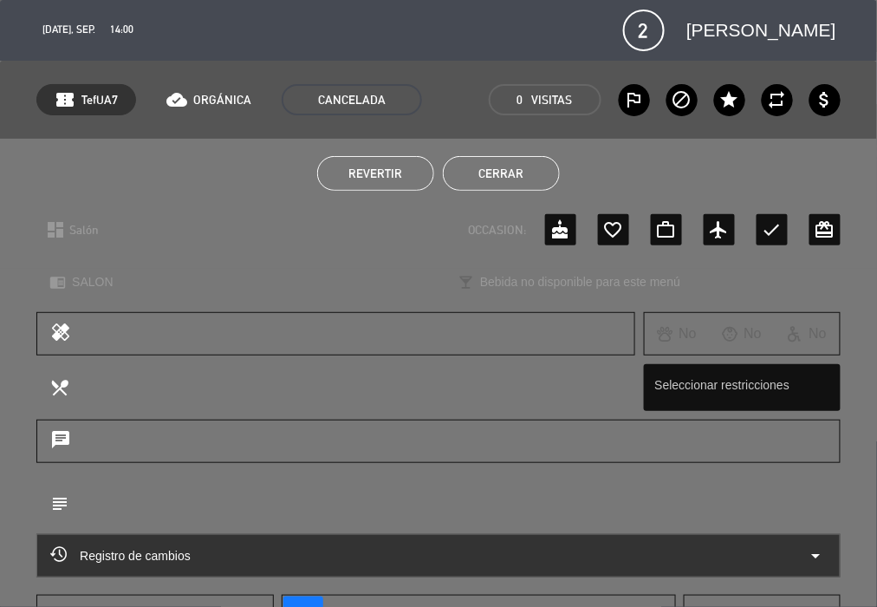
click at [498, 170] on button "Cerrar" at bounding box center [501, 173] width 117 height 35
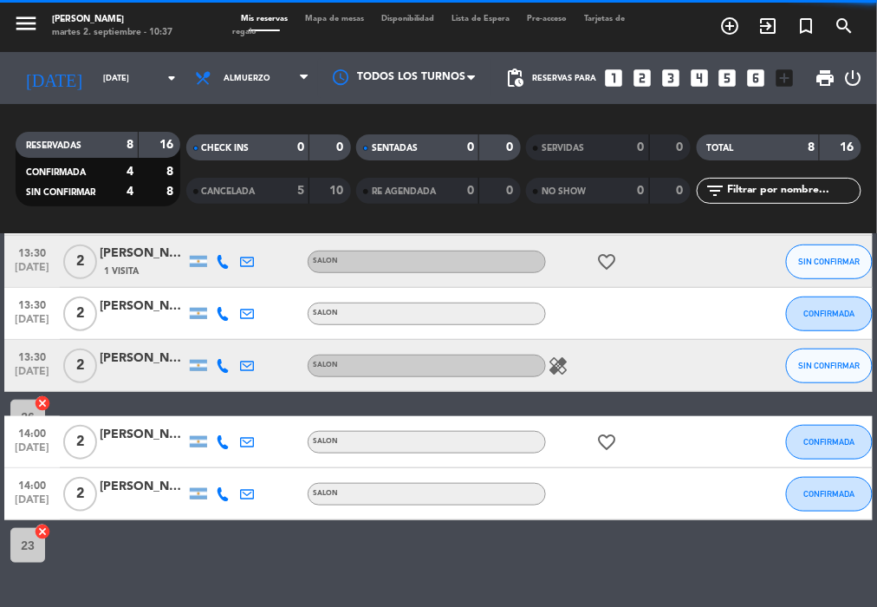
scroll to position [282, 0]
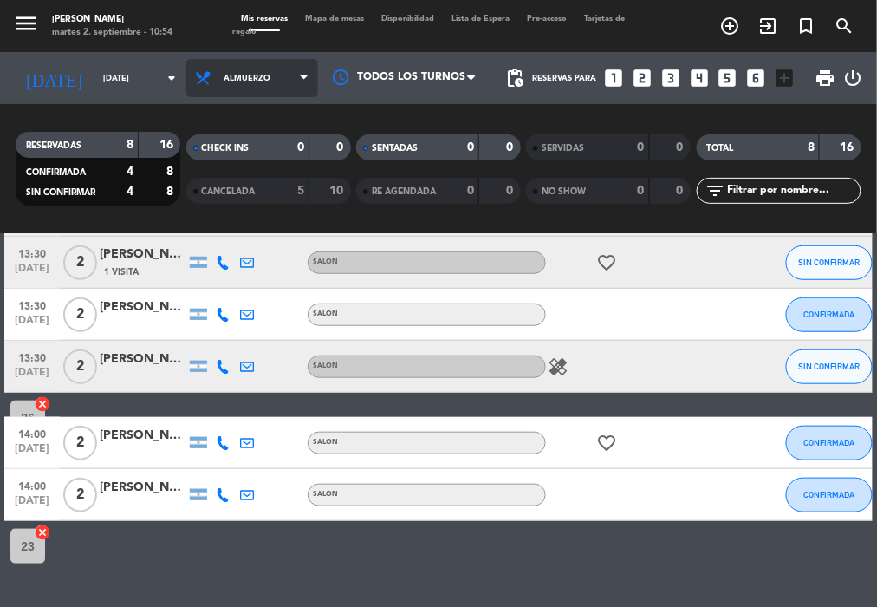
click at [264, 77] on span "Almuerzo" at bounding box center [252, 78] width 132 height 38
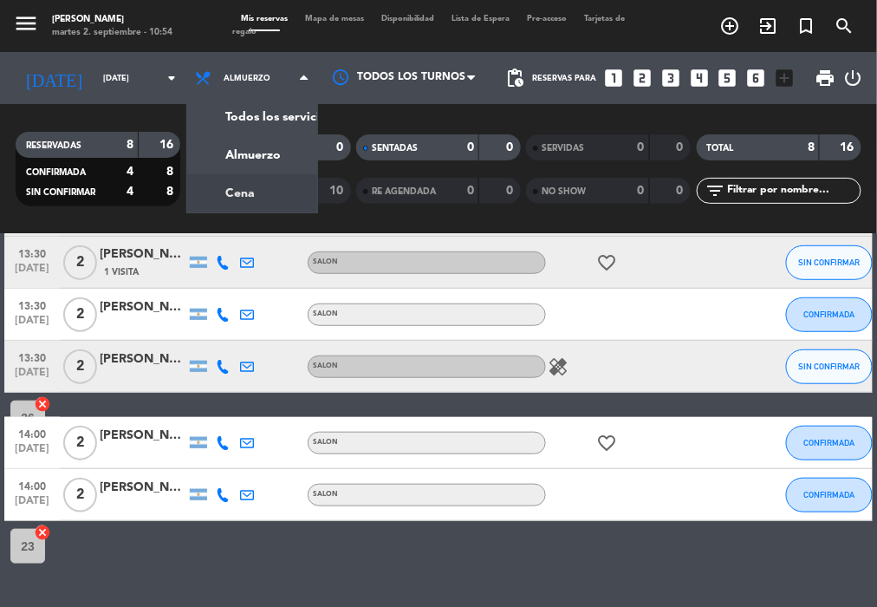
click at [288, 199] on div "menu NAKAMA RAMEN [DATE] 2. septiembre - 10:54 Mis reservas Mapa de mesas Dispo…" at bounding box center [438, 117] width 877 height 234
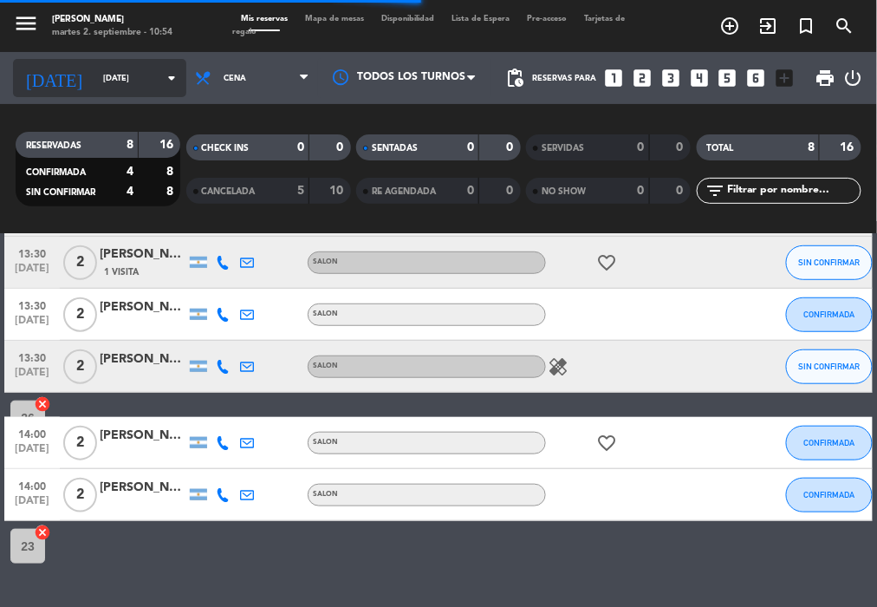
scroll to position [334, 0]
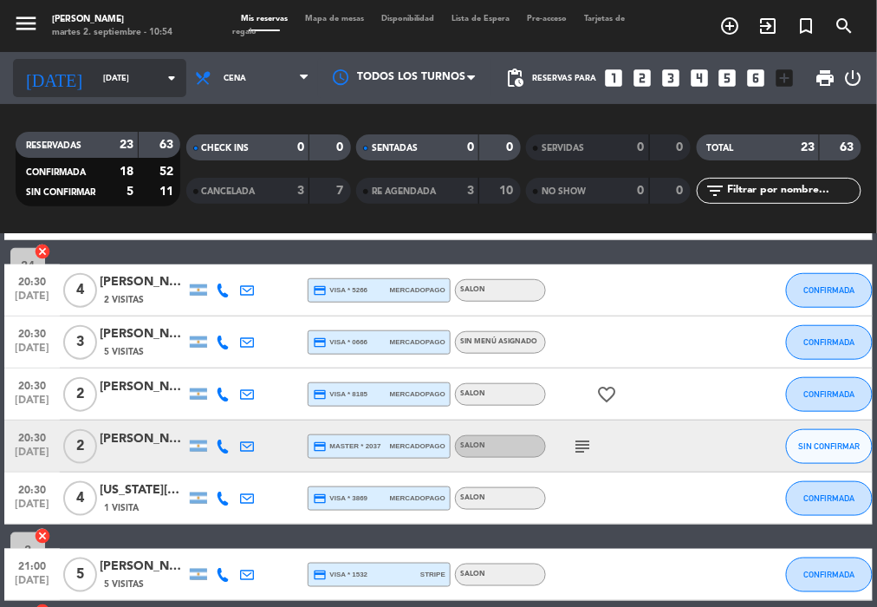
click at [95, 73] on input "[DATE]" at bounding box center [151, 78] width 113 height 27
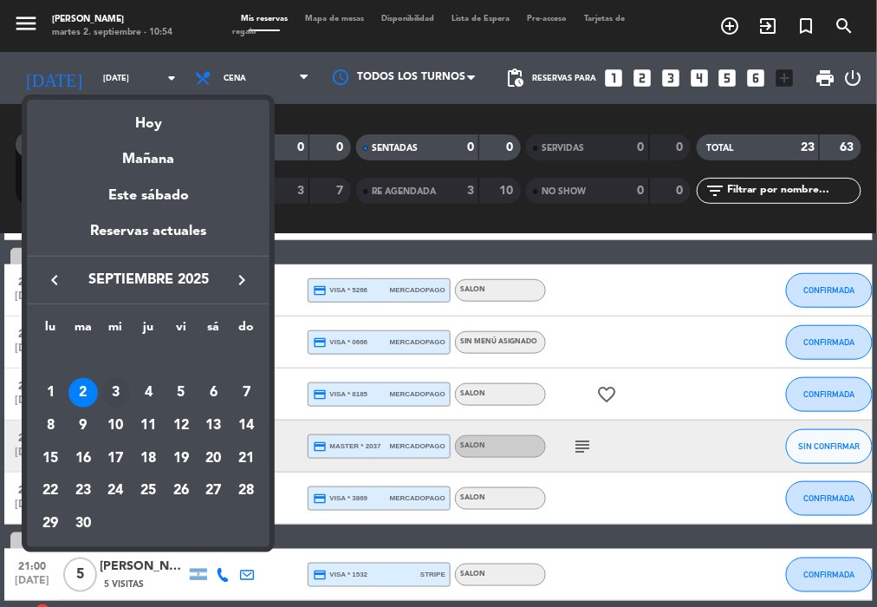
click at [115, 385] on div "3" at bounding box center [115, 392] width 29 height 29
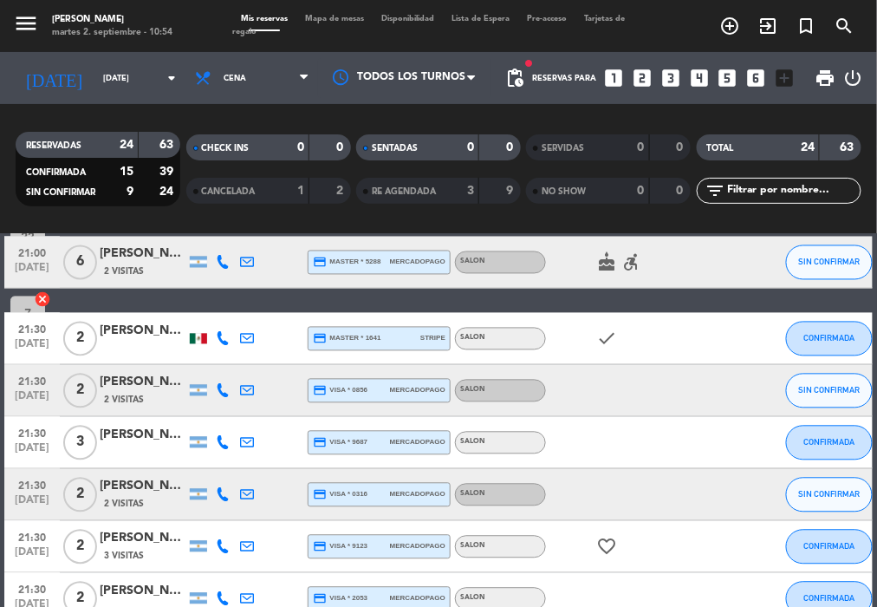
scroll to position [835, 0]
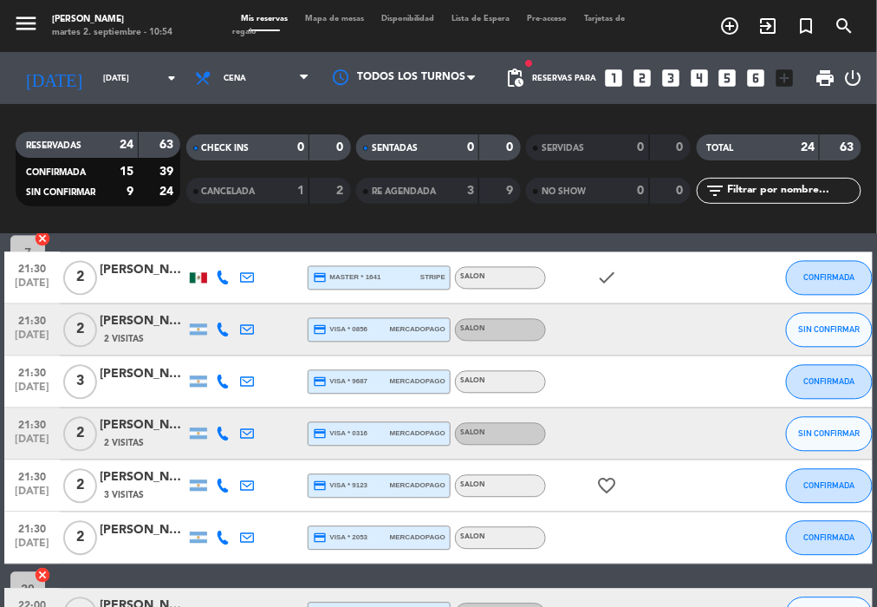
click at [152, 423] on div "[PERSON_NAME]" at bounding box center [143, 426] width 87 height 20
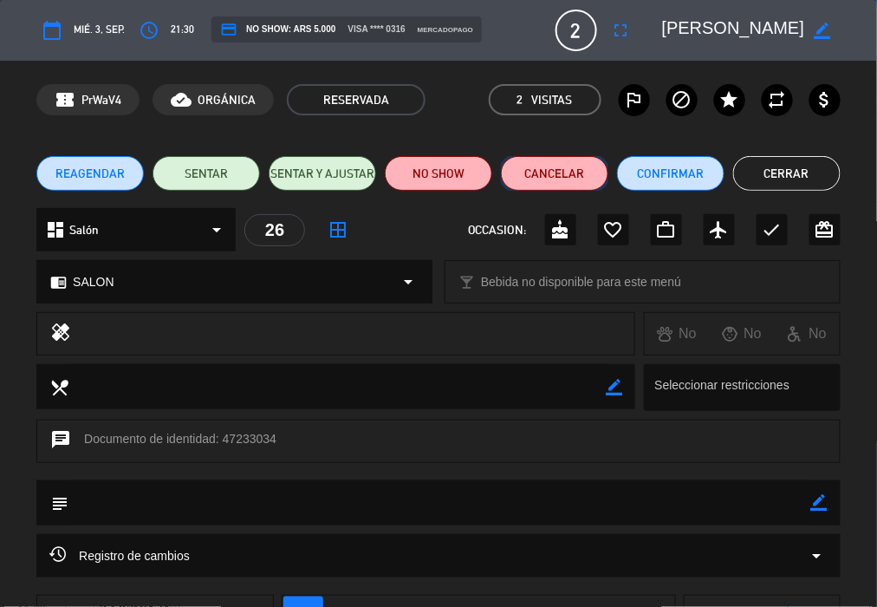
click at [533, 179] on button "Cancelar" at bounding box center [555, 173] width 108 height 35
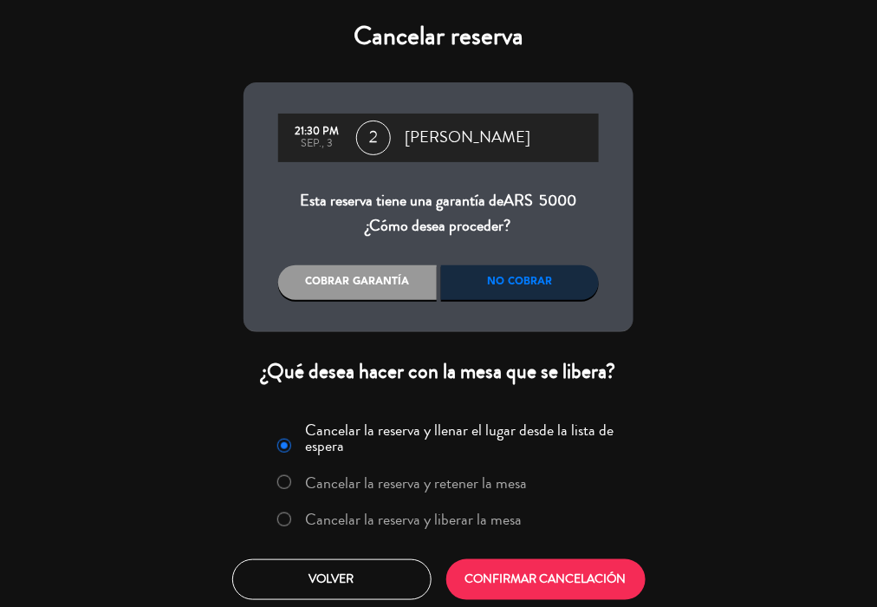
click at [420, 522] on label "Cancelar la reserva y liberar la mesa" at bounding box center [414, 520] width 217 height 16
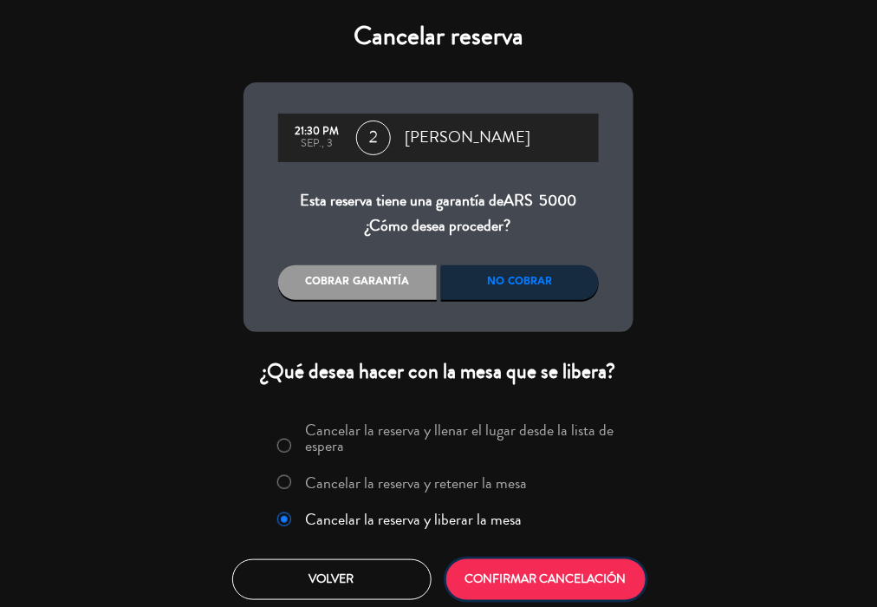
click at [537, 580] on button "CONFIRMAR CANCELACIÓN" at bounding box center [545, 579] width 199 height 41
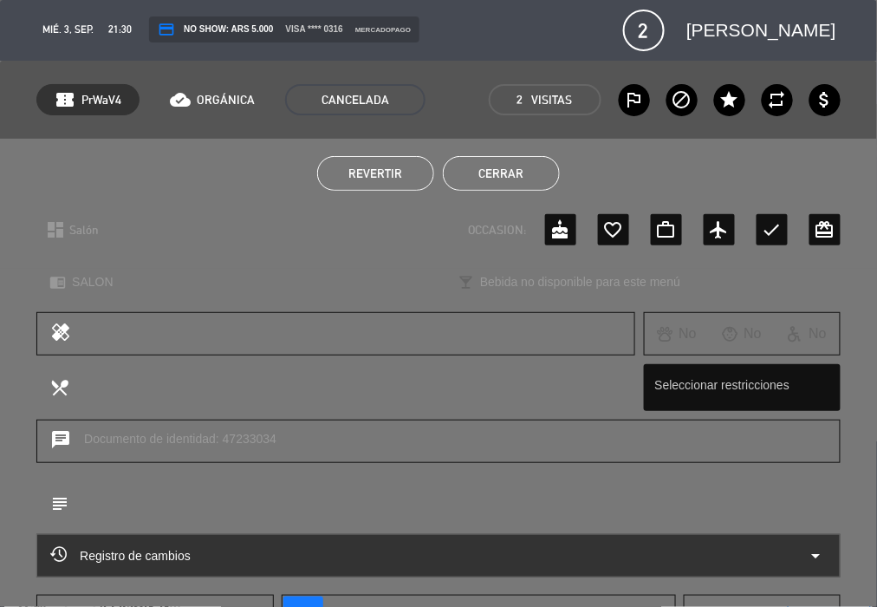
click at [531, 165] on button "Cerrar" at bounding box center [501, 173] width 117 height 35
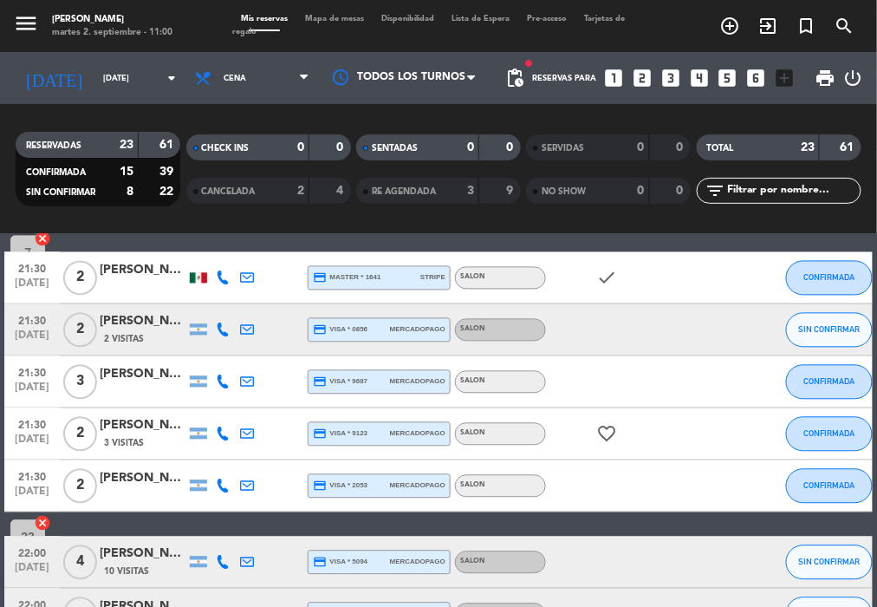
click at [114, 55] on div "[DATE] [DATE] arrow_drop_down" at bounding box center [99, 78] width 173 height 52
click at [231, 77] on span "Cena" at bounding box center [252, 78] width 132 height 38
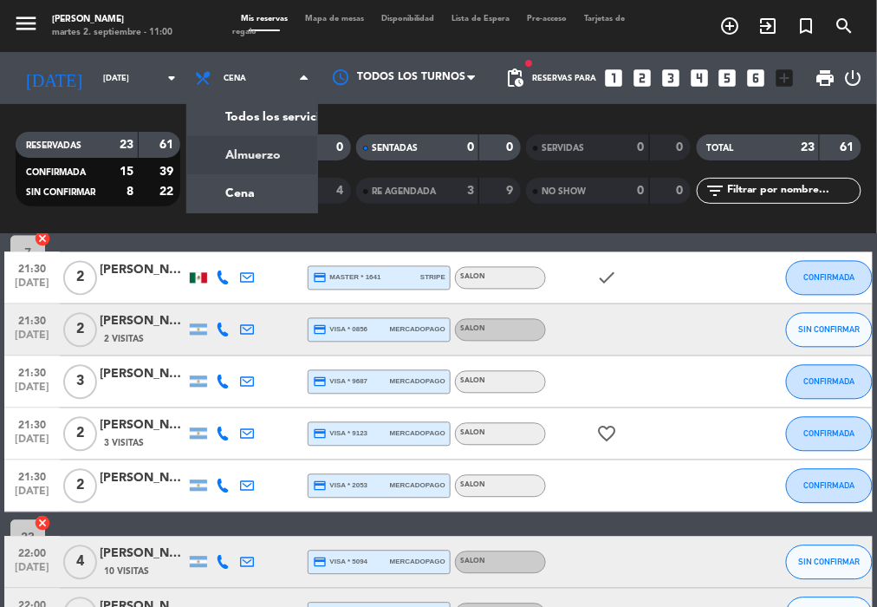
click at [246, 143] on div "menu NAKAMA RAMEN [DATE] 2. septiembre - 11:00 Mis reservas Mapa de mesas Dispo…" at bounding box center [438, 117] width 877 height 234
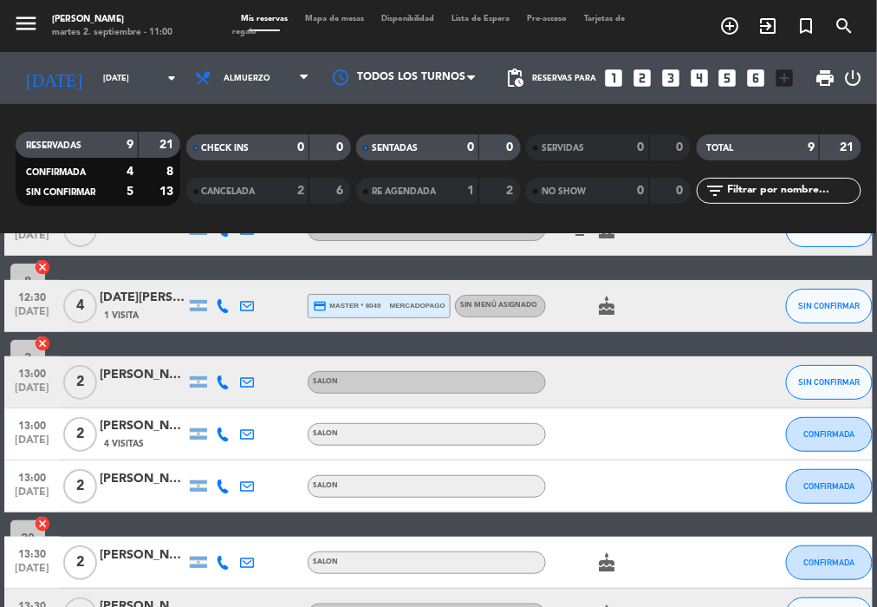
scroll to position [102, 0]
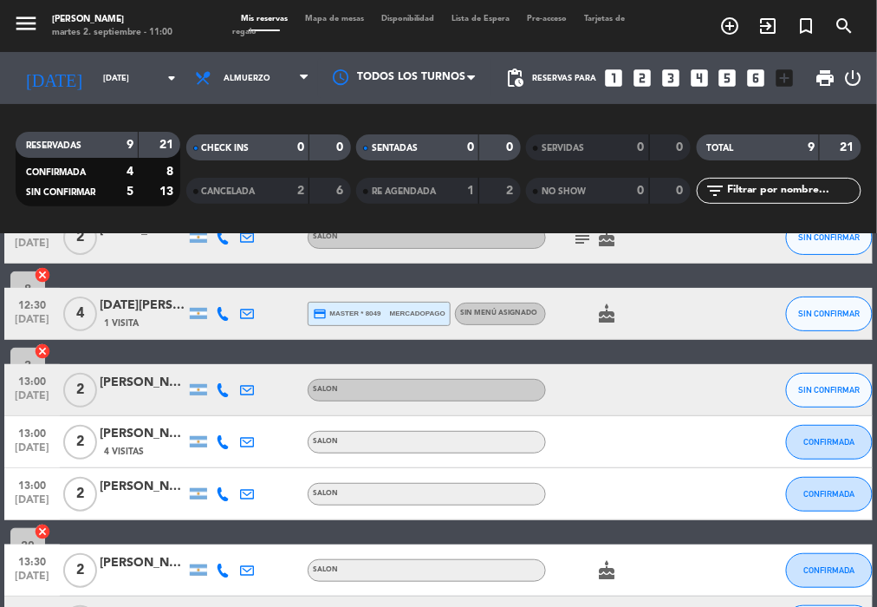
click at [136, 428] on div "[PERSON_NAME]" at bounding box center [143, 434] width 87 height 20
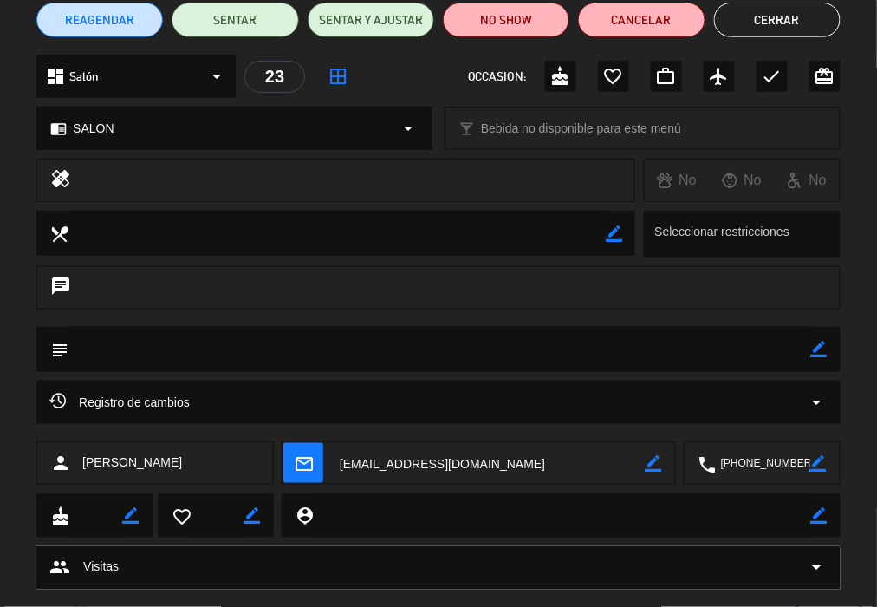
scroll to position [187, 0]
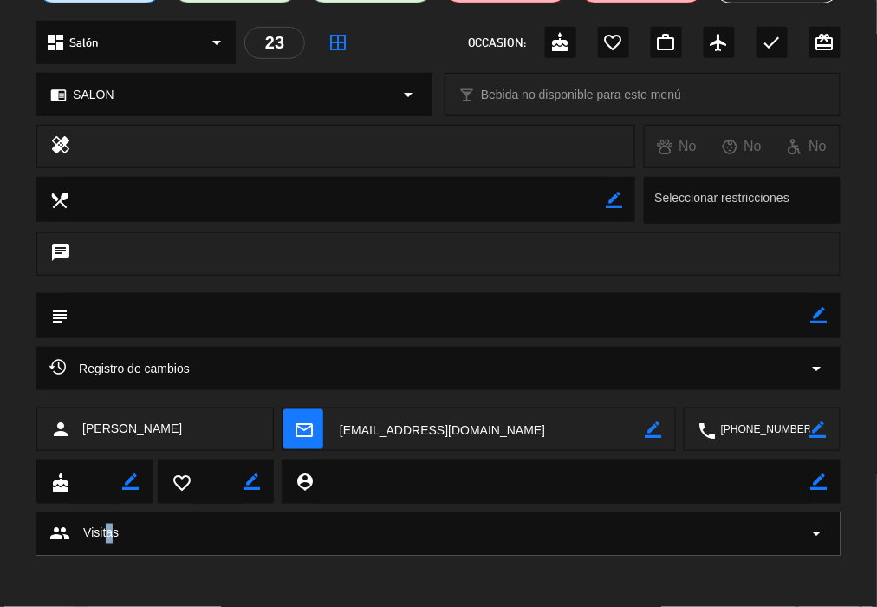
click at [112, 525] on span "Visitas" at bounding box center [101, 534] width 36 height 20
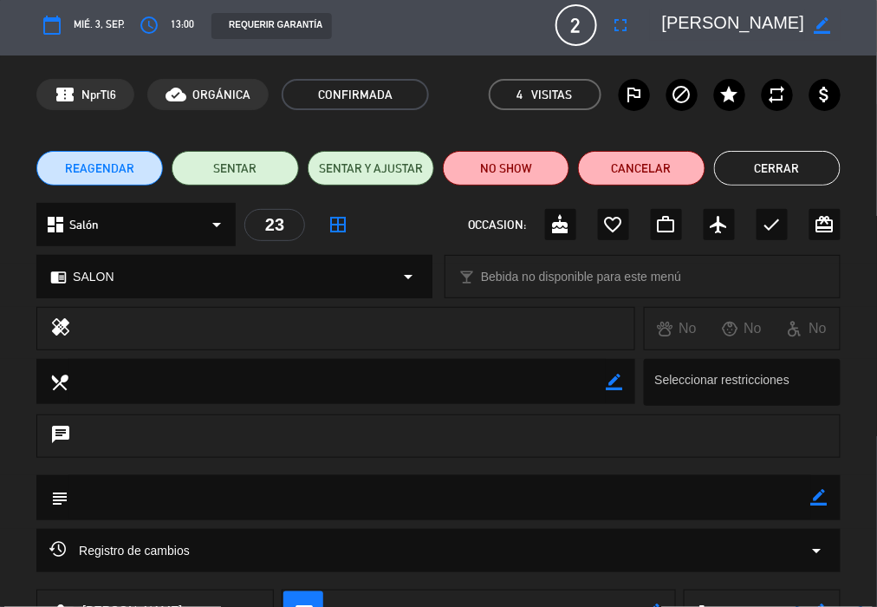
scroll to position [0, 0]
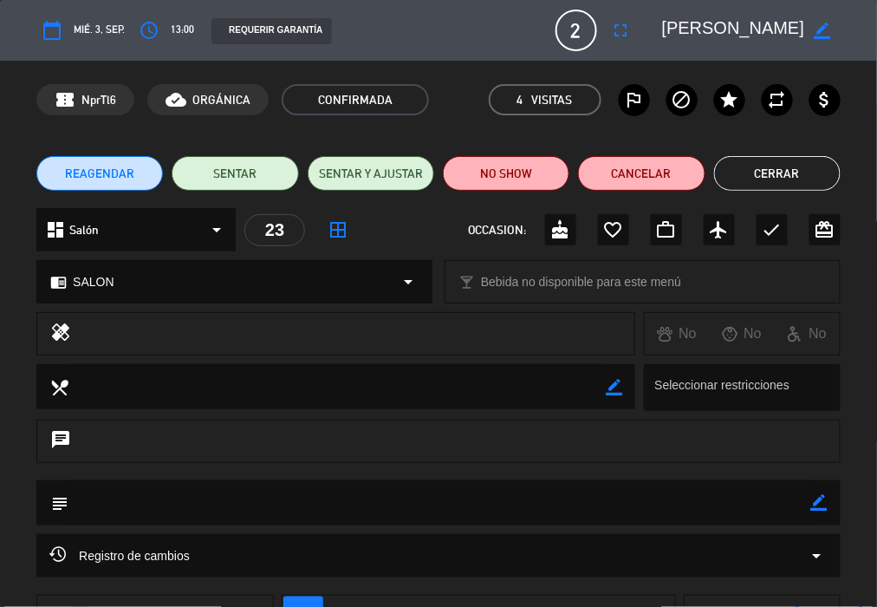
click at [570, 106] on em "Visitas" at bounding box center [552, 100] width 41 height 20
click at [287, 29] on div "REQUERIR GARANTÍA" at bounding box center [272, 31] width 120 height 26
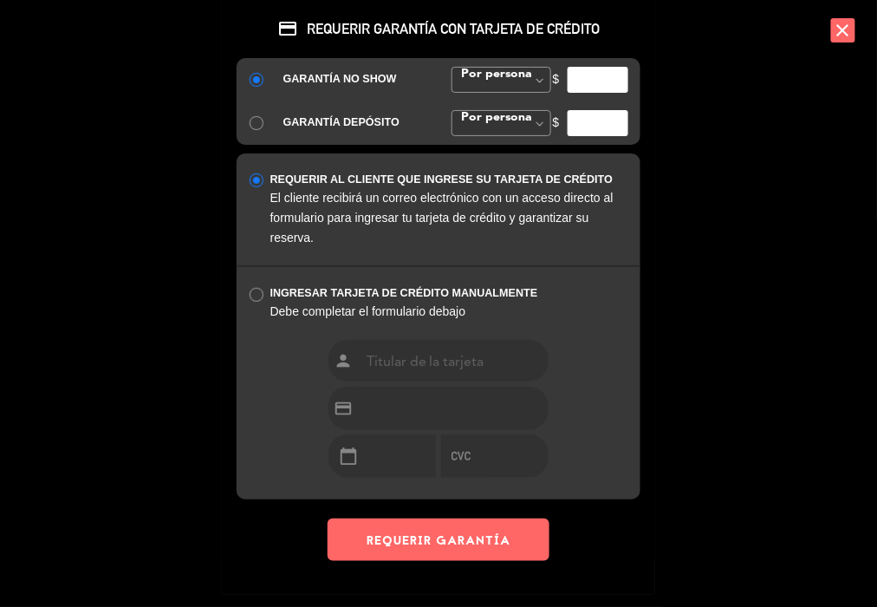
click at [840, 30] on icon "close" at bounding box center [843, 30] width 24 height 24
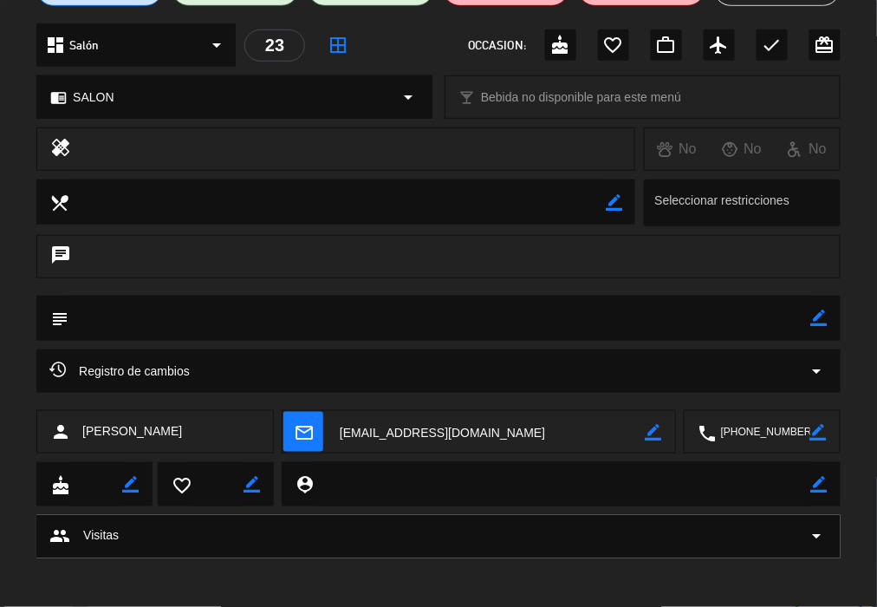
scroll to position [187, 0]
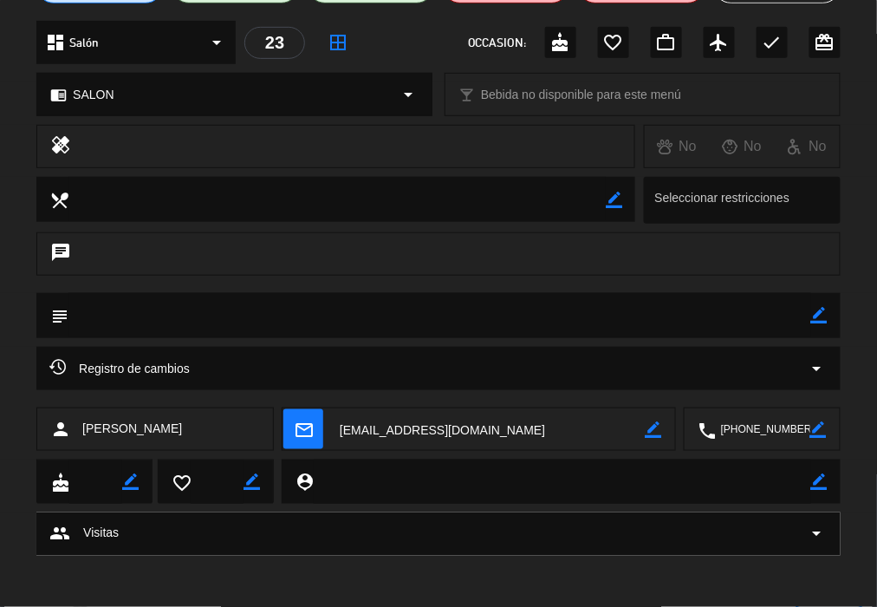
click at [822, 482] on icon "border_color" at bounding box center [819, 481] width 16 height 16
click at [470, 485] on textarea at bounding box center [563, 481] width 498 height 44
click at [817, 484] on icon at bounding box center [819, 481] width 16 height 16
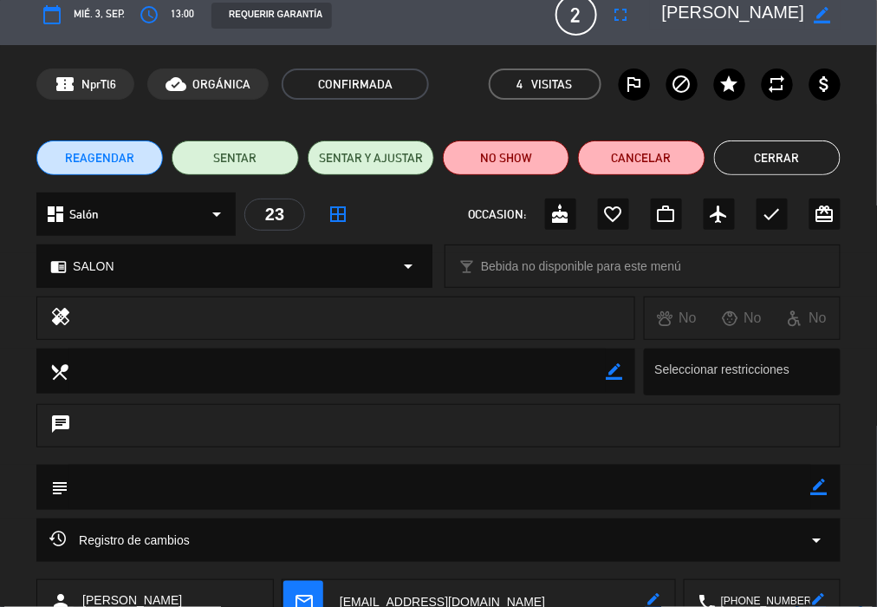
scroll to position [0, 0]
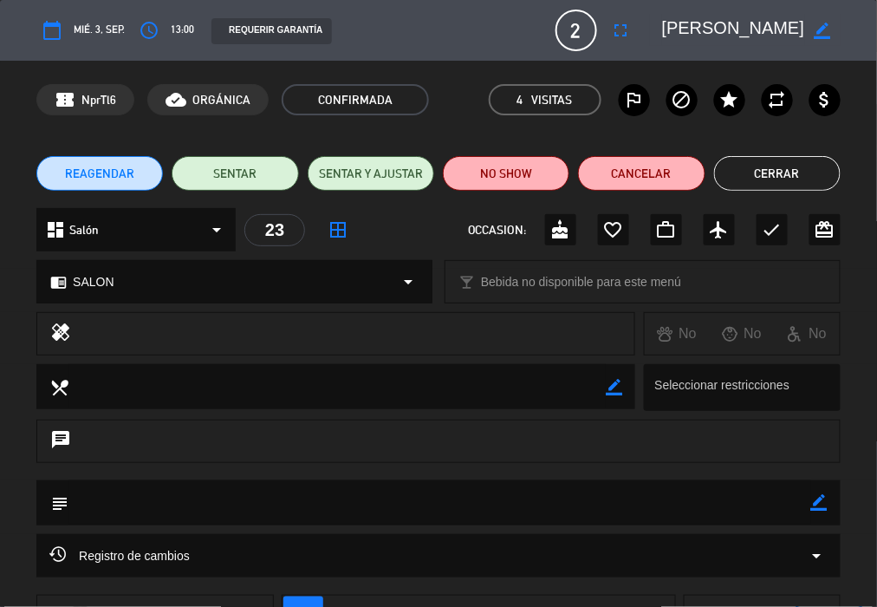
click at [362, 133] on div "confirmation_number NprTl6 cloud_done ORGÁNICA CONFIRMADA 4 Visitas outlined_fl…" at bounding box center [438, 100] width 877 height 78
click at [810, 162] on button "Cerrar" at bounding box center [777, 173] width 127 height 35
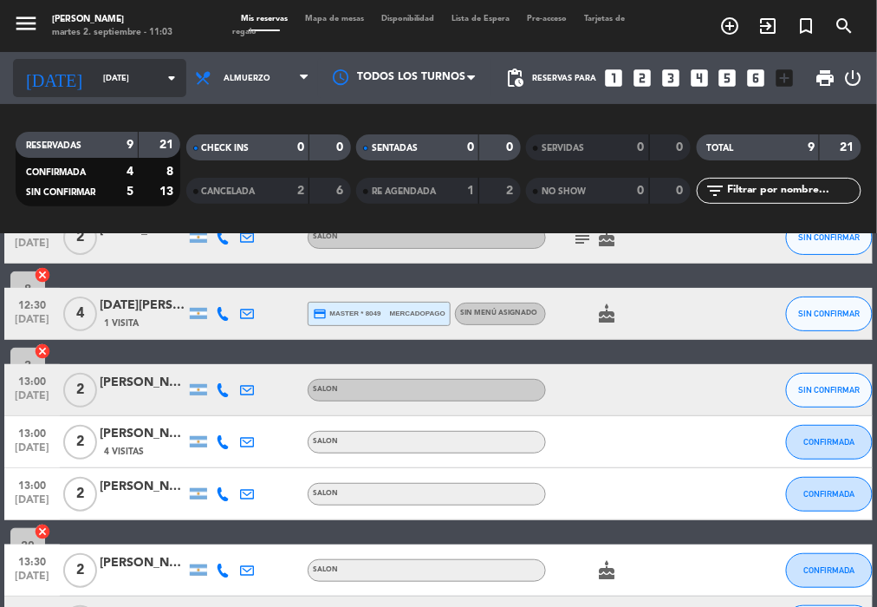
click at [135, 60] on div "[DATE] [DATE] arrow_drop_down" at bounding box center [99, 78] width 173 height 38
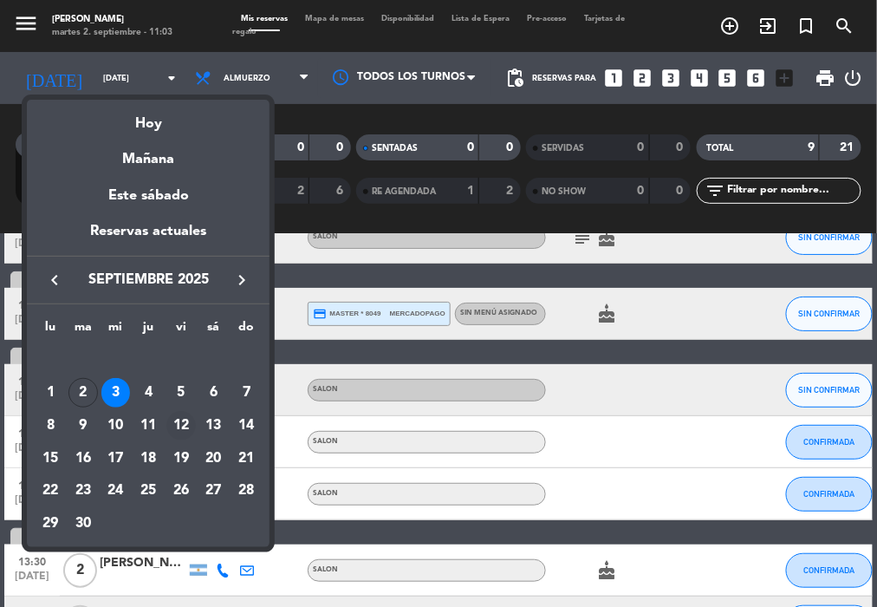
click at [186, 421] on div "12" at bounding box center [180, 425] width 29 height 29
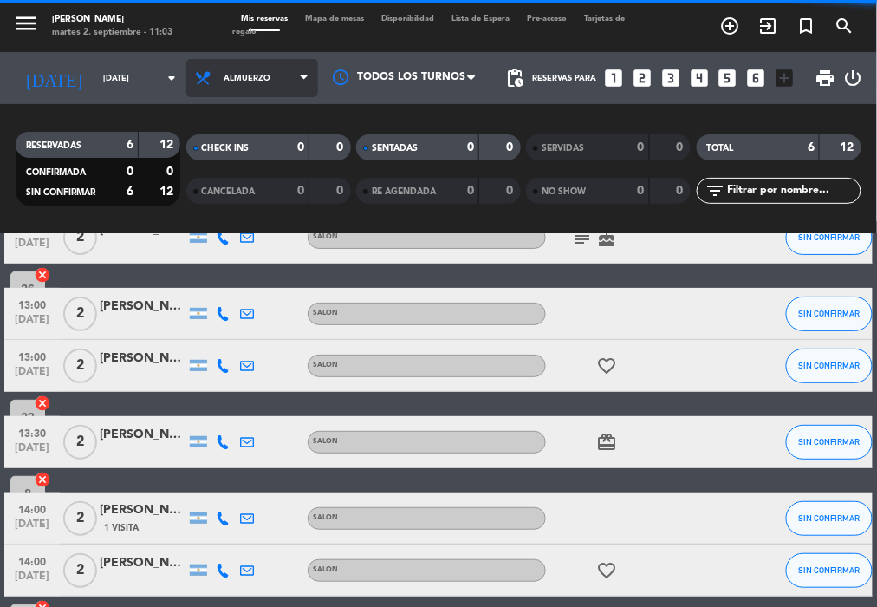
click at [251, 83] on span "Almuerzo" at bounding box center [252, 78] width 132 height 38
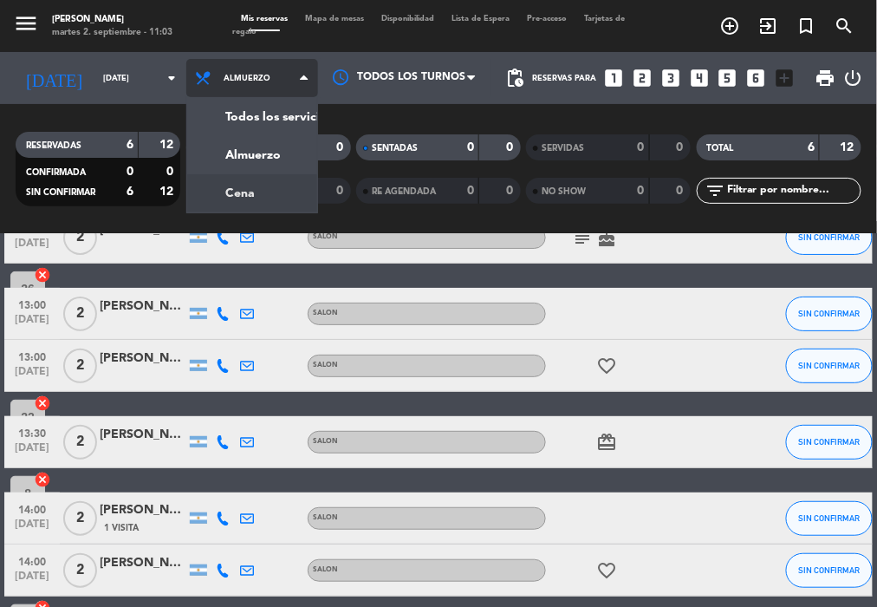
click at [235, 204] on div "menu NAKAMA RAMEN [DATE] 2. septiembre - 11:03 Mis reservas Mapa de mesas Dispo…" at bounding box center [438, 117] width 877 height 234
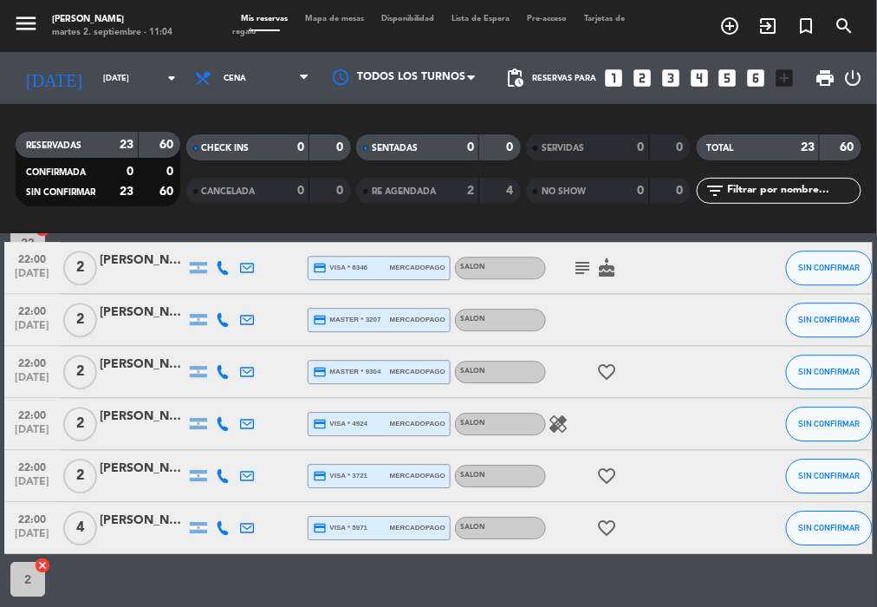
scroll to position [1079, 0]
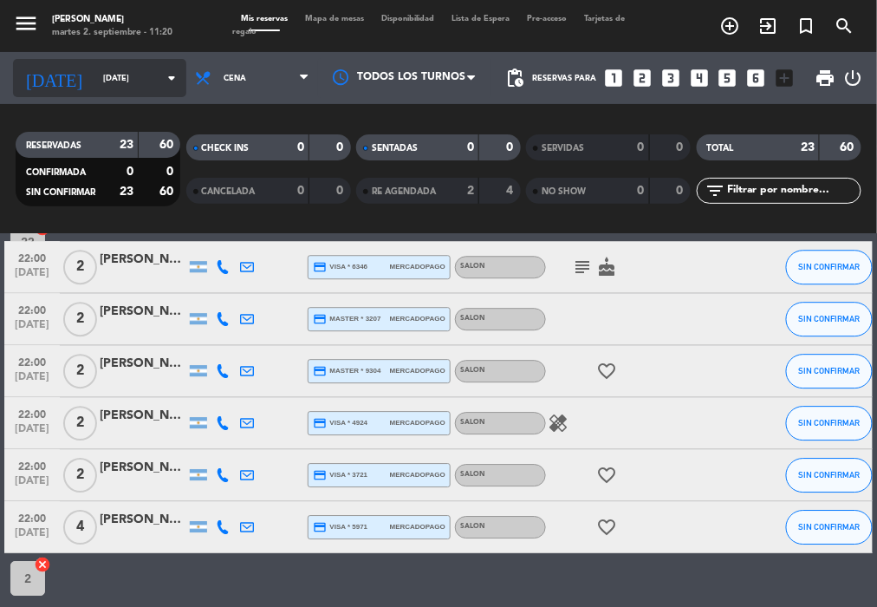
click at [136, 72] on input "[DATE]" at bounding box center [151, 78] width 113 height 27
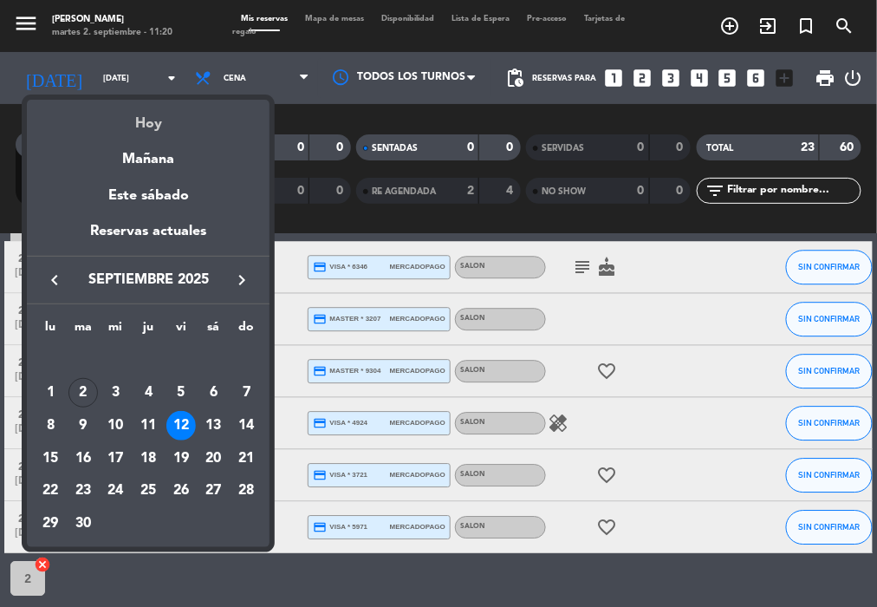
click at [158, 108] on div "Hoy" at bounding box center [148, 118] width 243 height 36
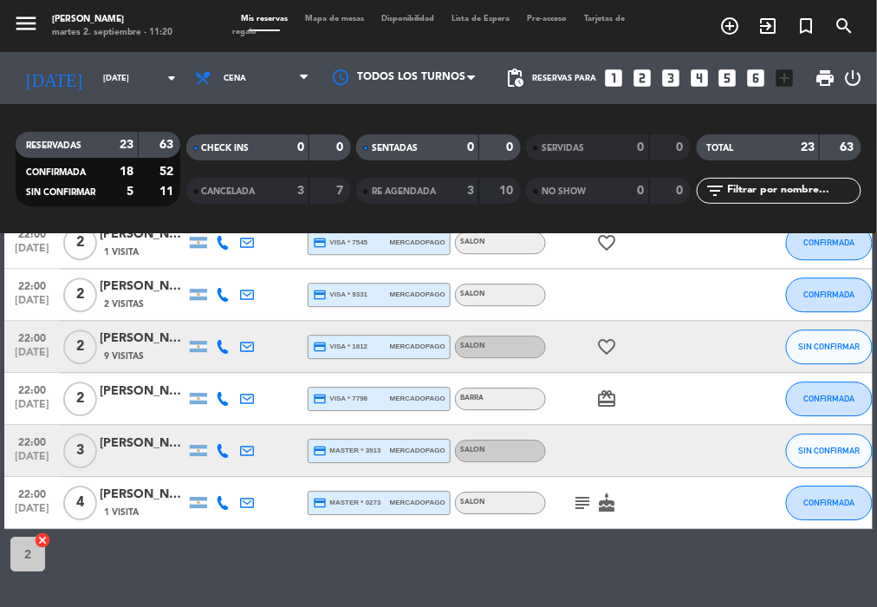
click at [224, 41] on div "menu NAKAMA RAMEN [DATE] 2. septiembre - 11:20 Mis reservas Mapa de mesas Dispo…" at bounding box center [438, 26] width 877 height 52
click at [213, 66] on span "Cena" at bounding box center [252, 78] width 132 height 38
click at [218, 146] on div "menu NAKAMA RAMEN [DATE] 2. septiembre - 11:20 Mis reservas Mapa de mesas Dispo…" at bounding box center [438, 117] width 877 height 234
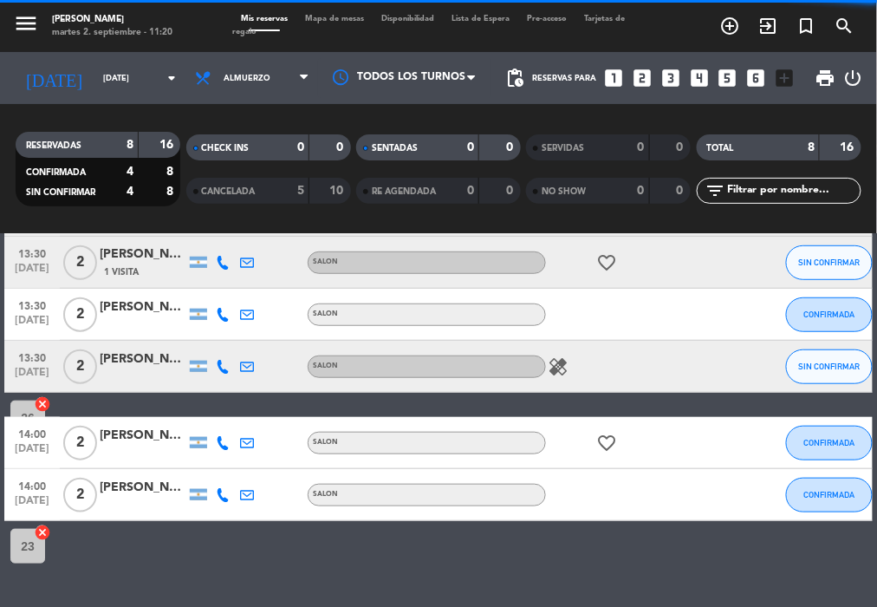
click at [384, 530] on div "No hay notas para este servicio. Haz clic para agregar una 12:00 [DATE] 2 [PERS…" at bounding box center [438, 420] width 877 height 373
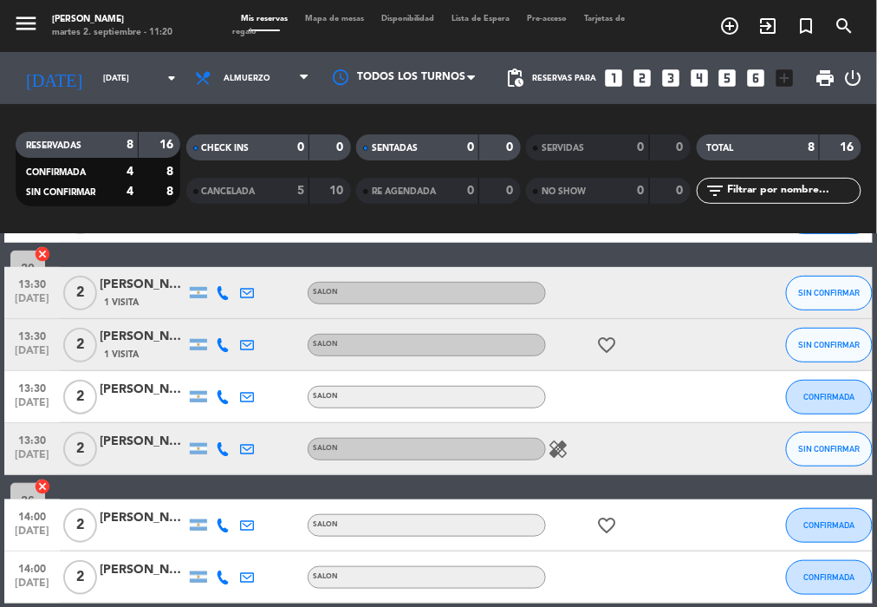
scroll to position [127, 0]
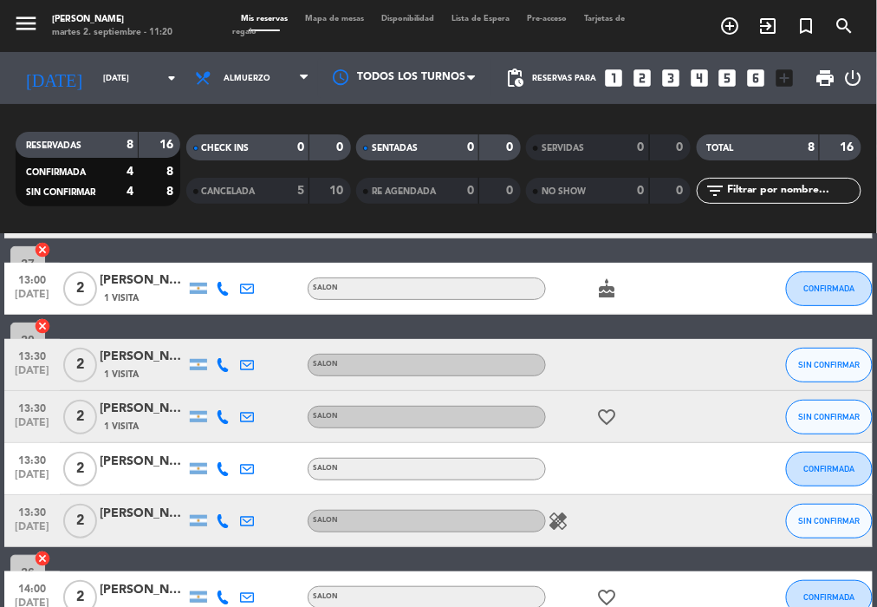
click at [557, 525] on icon "healing" at bounding box center [558, 521] width 21 height 21
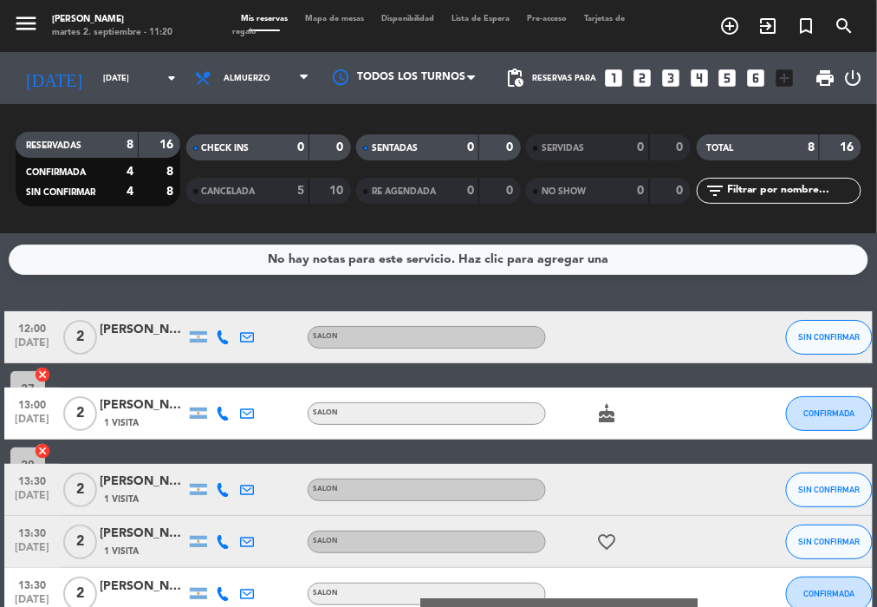
scroll to position [0, 0]
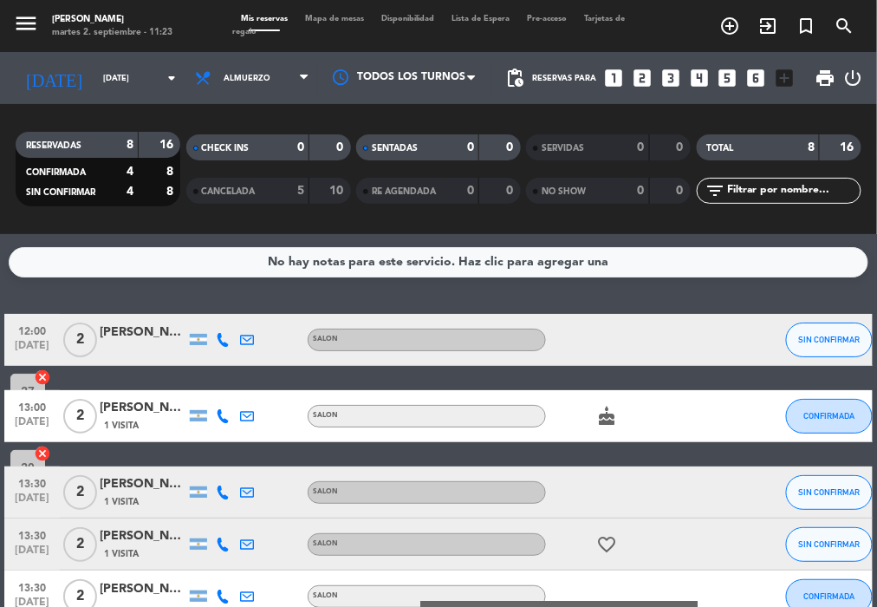
click at [209, 113] on div "RESERVADAS 8 16 CONFIRMADA 4 8 SIN CONFIRMAR 4 8 CHECK INS 0 0 CANCELADA 5 10 S…" at bounding box center [438, 169] width 877 height 130
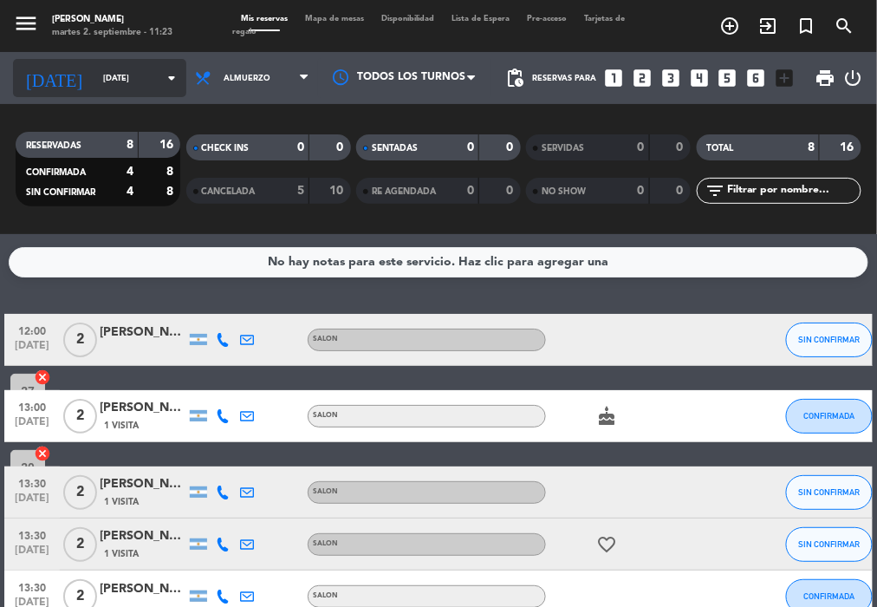
click at [125, 83] on input "[DATE]" at bounding box center [151, 78] width 113 height 27
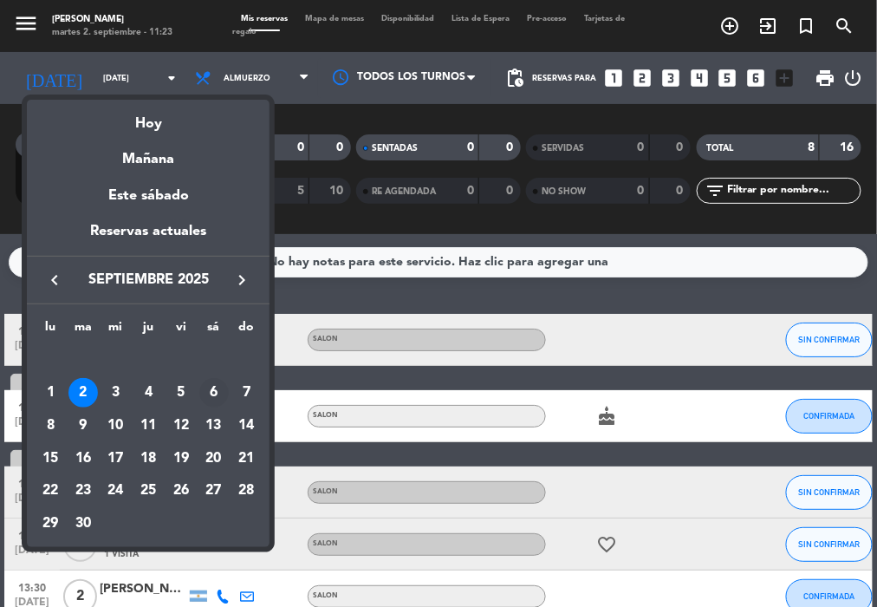
click at [216, 398] on div "6" at bounding box center [213, 392] width 29 height 29
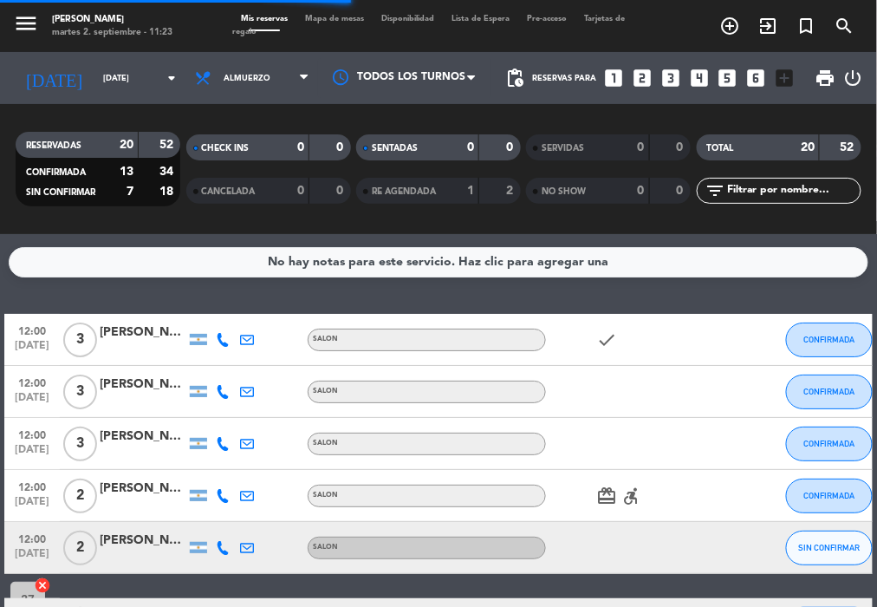
click at [251, 83] on span "Almuerzo" at bounding box center [252, 78] width 132 height 38
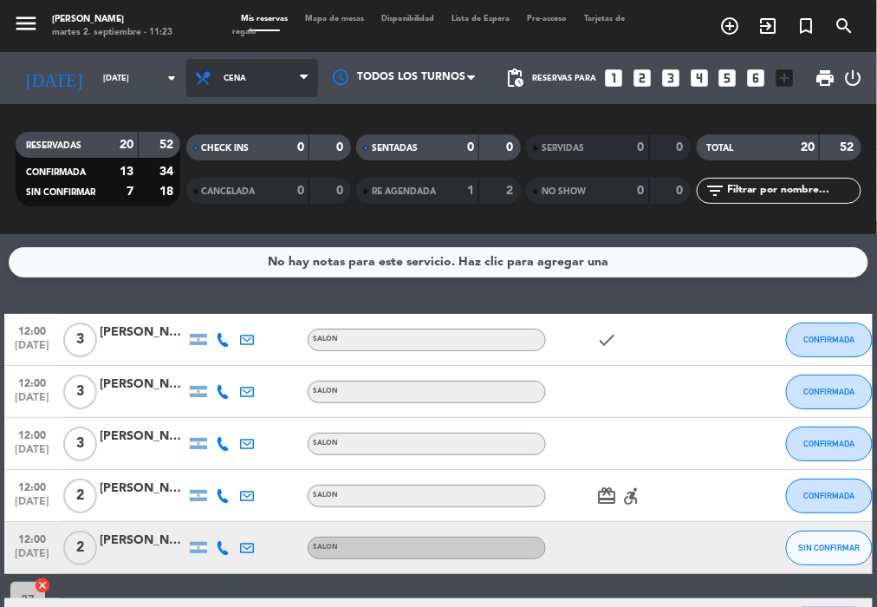
click at [263, 184] on div "menu NAKAMA RAMEN [DATE] 2. septiembre - 11:23 Mis reservas Mapa de mesas Dispo…" at bounding box center [438, 117] width 877 height 234
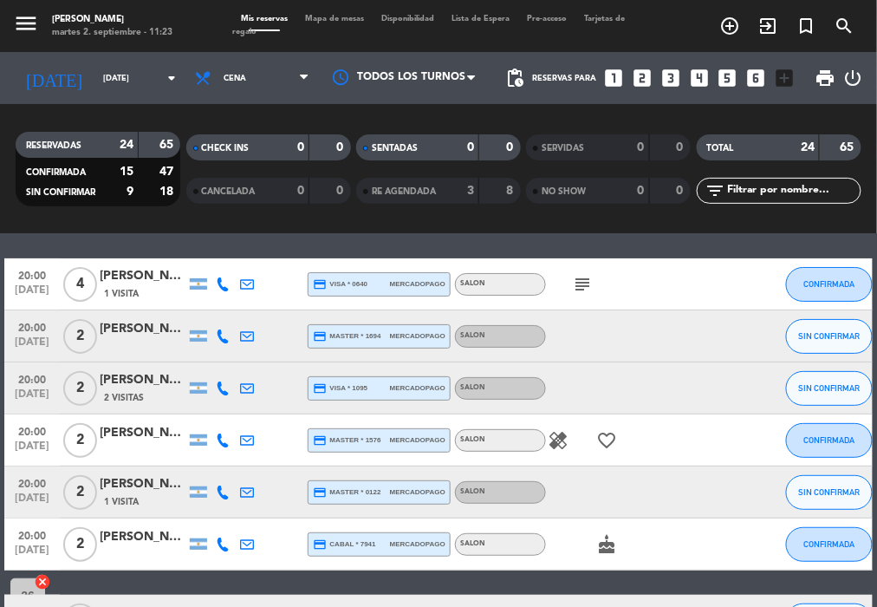
scroll to position [38, 0]
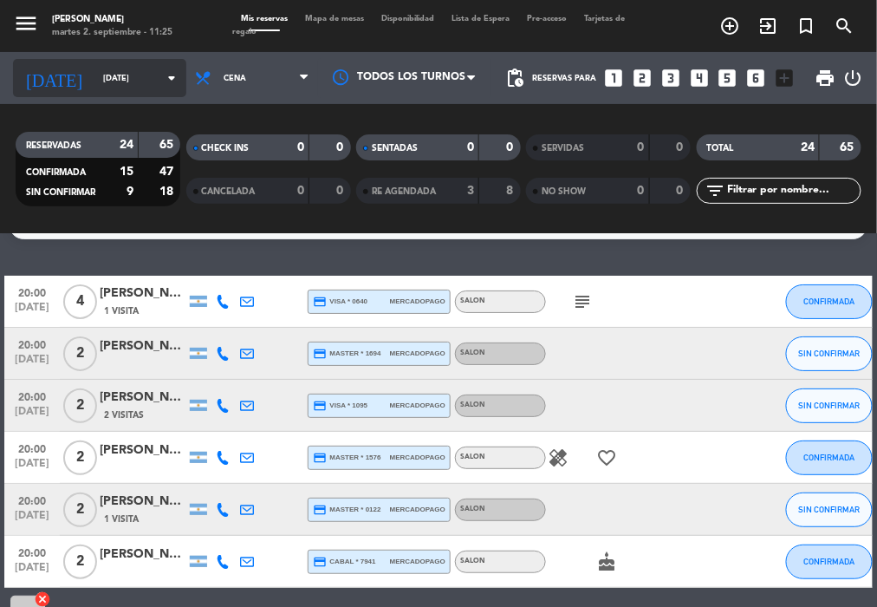
click at [123, 75] on input "[DATE]" at bounding box center [151, 78] width 113 height 27
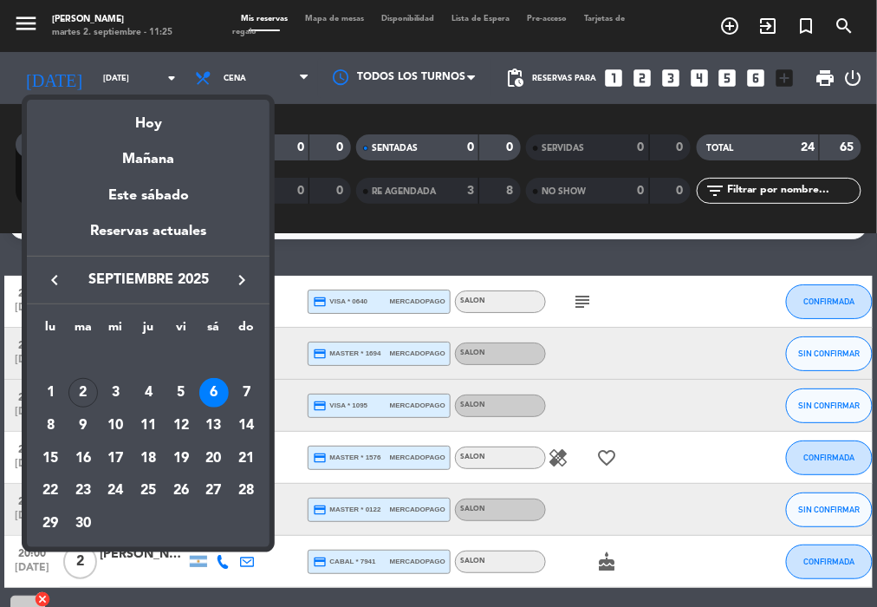
click at [137, 385] on div "4" at bounding box center [148, 392] width 29 height 29
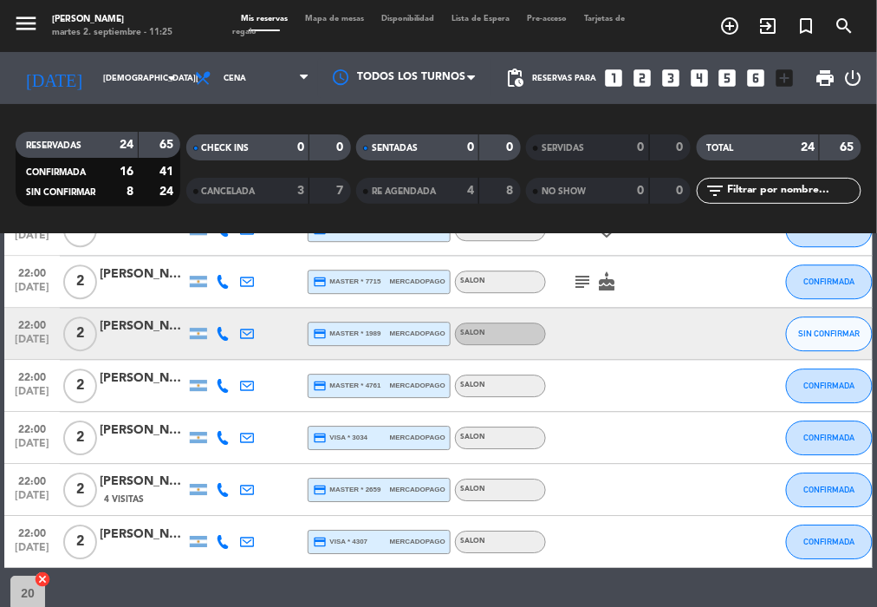
scroll to position [1117, 0]
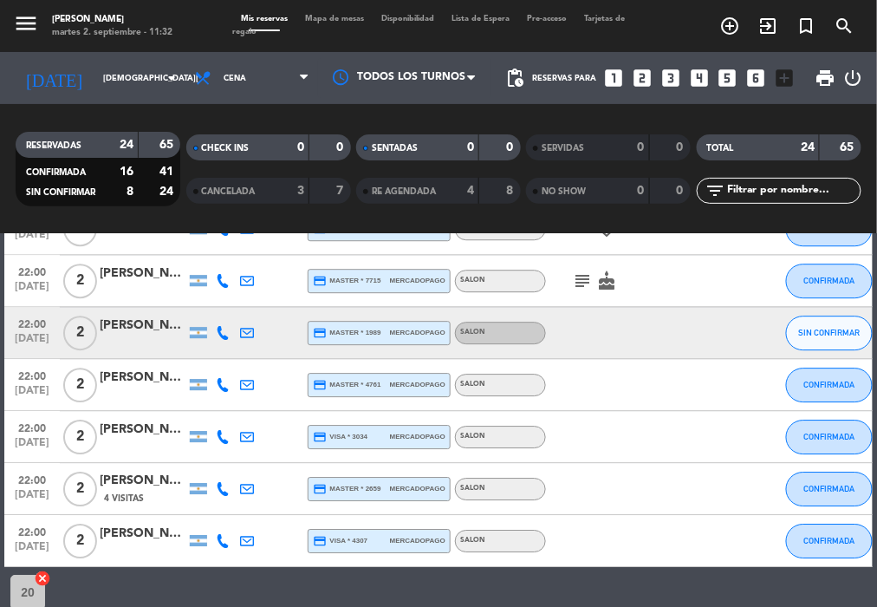
click at [517, 223] on div "RESERVADAS 24 65 CONFIRMADA 16 41 SIN CONFIRMAR 8 24 CHECK INS 0 0 CANCELADA 3 …" at bounding box center [438, 169] width 877 height 130
click at [95, 81] on input "[DEMOGRAPHIC_DATA][DATE]" at bounding box center [151, 78] width 113 height 27
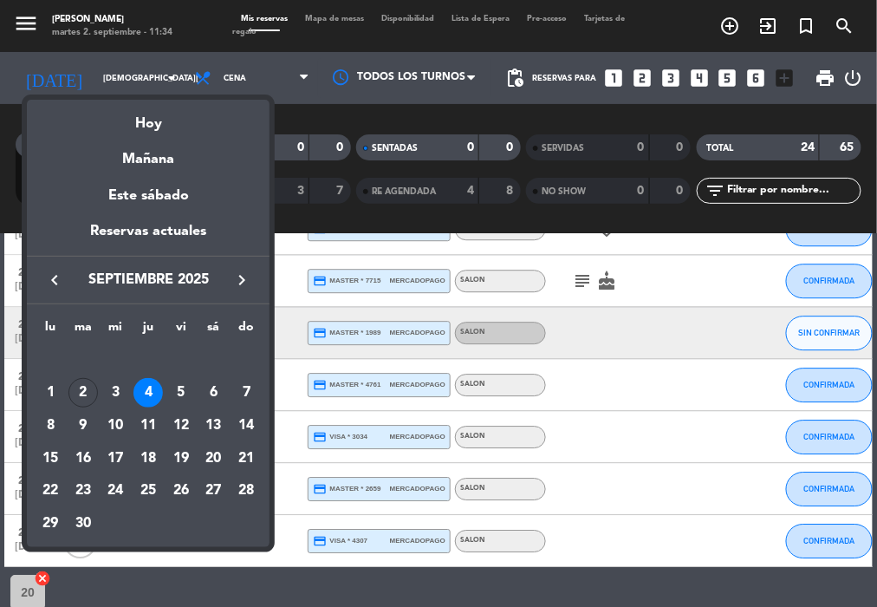
click at [186, 401] on div "5" at bounding box center [180, 392] width 29 height 29
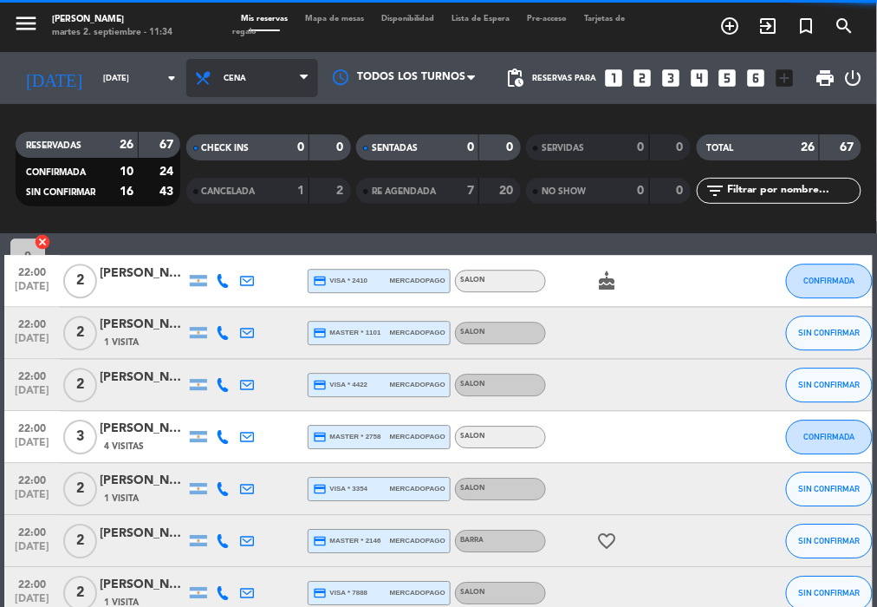
click at [272, 87] on span "Cena" at bounding box center [252, 78] width 132 height 38
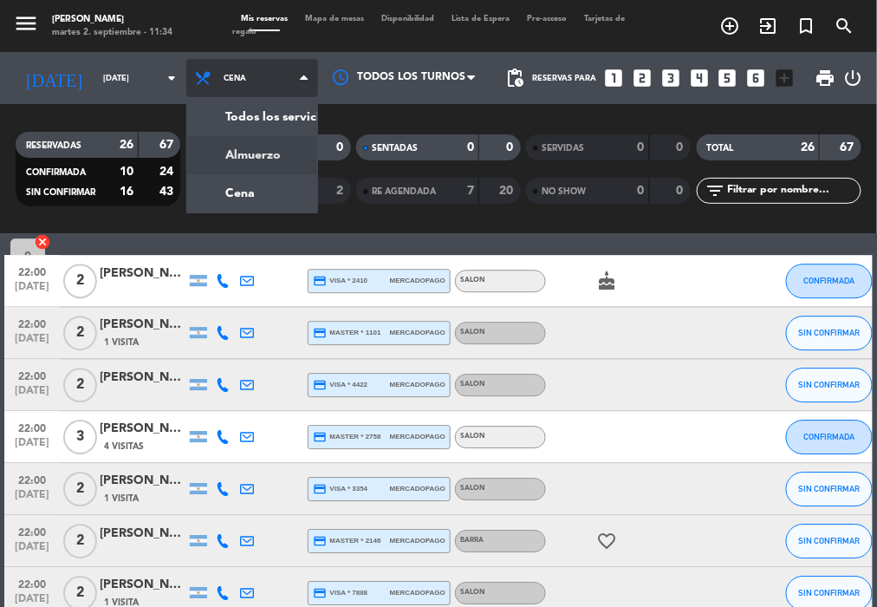
click at [261, 153] on div "menu NAKAMA RAMEN [DATE] 2. septiembre - 11:34 Mis reservas Mapa de mesas Dispo…" at bounding box center [438, 117] width 877 height 234
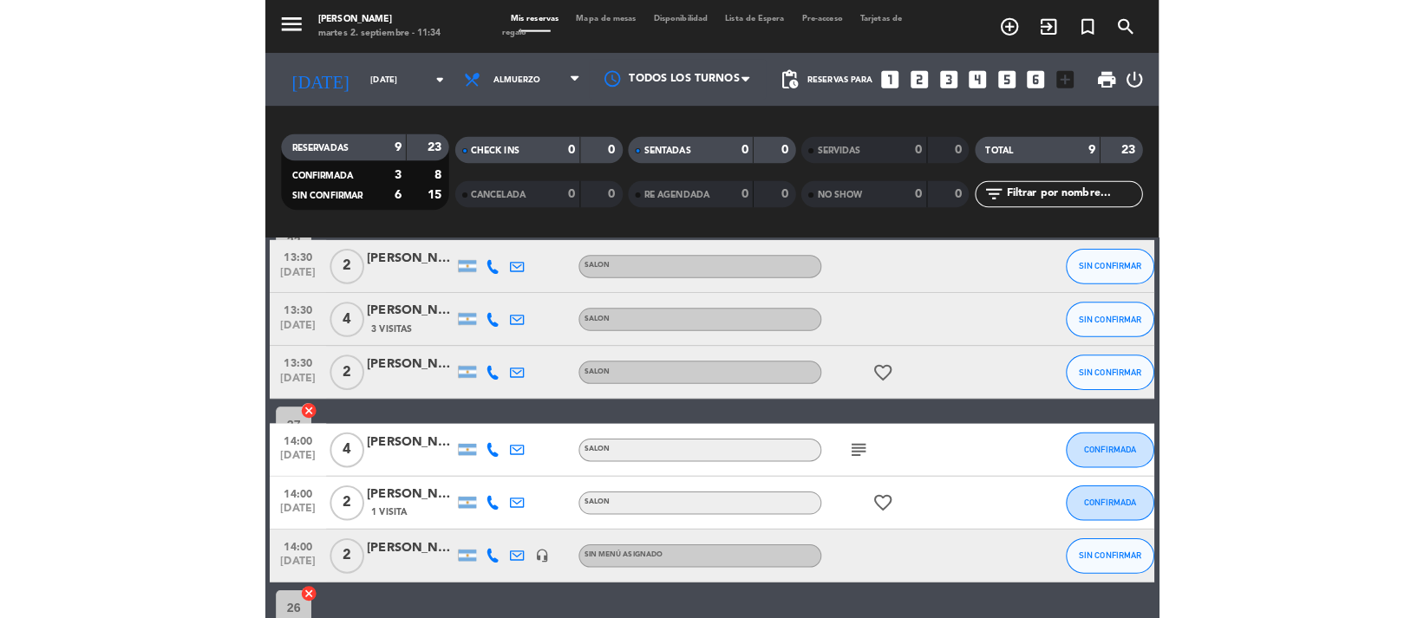
scroll to position [179, 0]
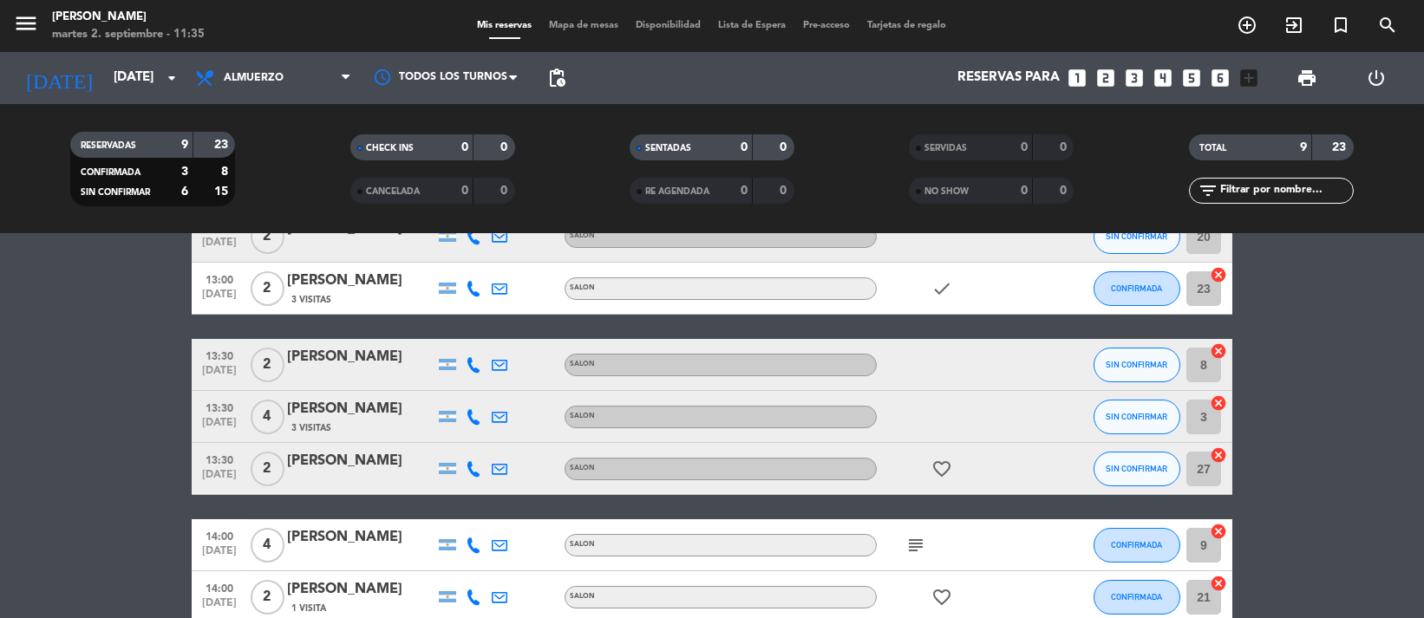
click at [1313, 65] on span "print" at bounding box center [1306, 78] width 35 height 35
click at [1308, 76] on span "print" at bounding box center [1306, 78] width 21 height 21
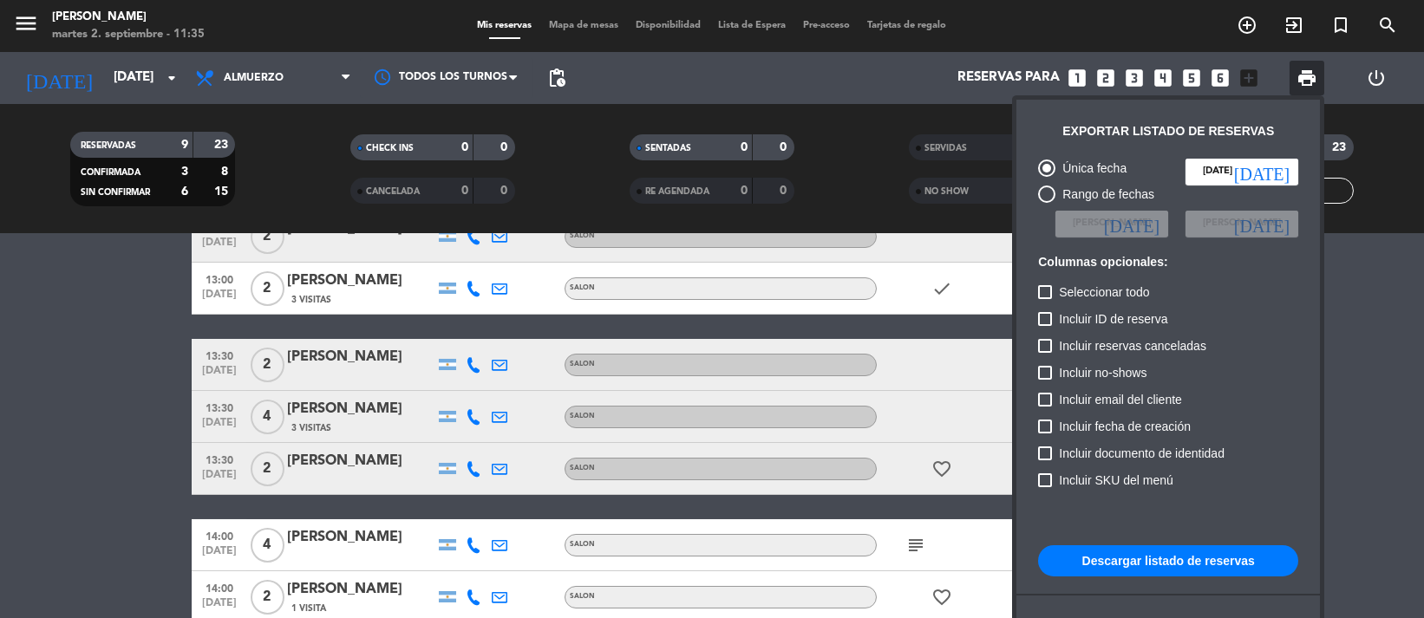
click at [1131, 554] on button "Descargar listado de reservas" at bounding box center [1168, 560] width 260 height 31
click at [303, 78] on div at bounding box center [712, 309] width 1424 height 618
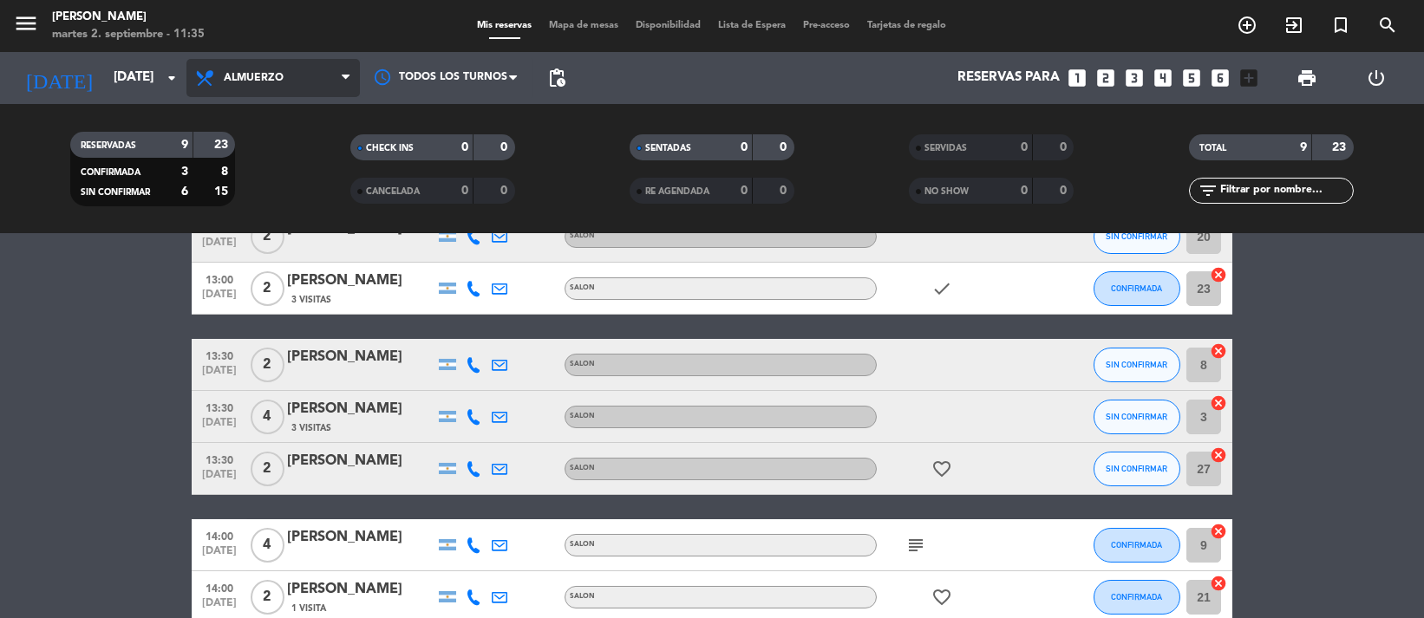
click at [304, 81] on span "Almuerzo" at bounding box center [272, 78] width 173 height 38
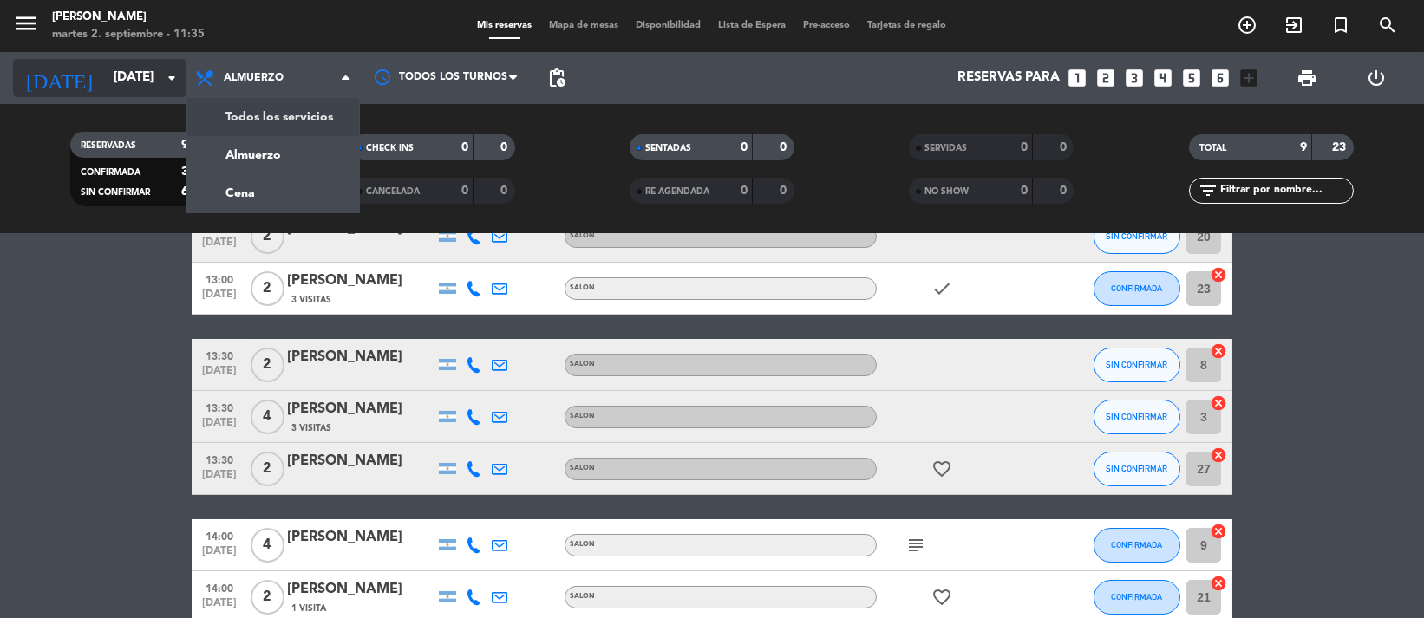
click at [140, 62] on input "[DATE]" at bounding box center [190, 78] width 171 height 33
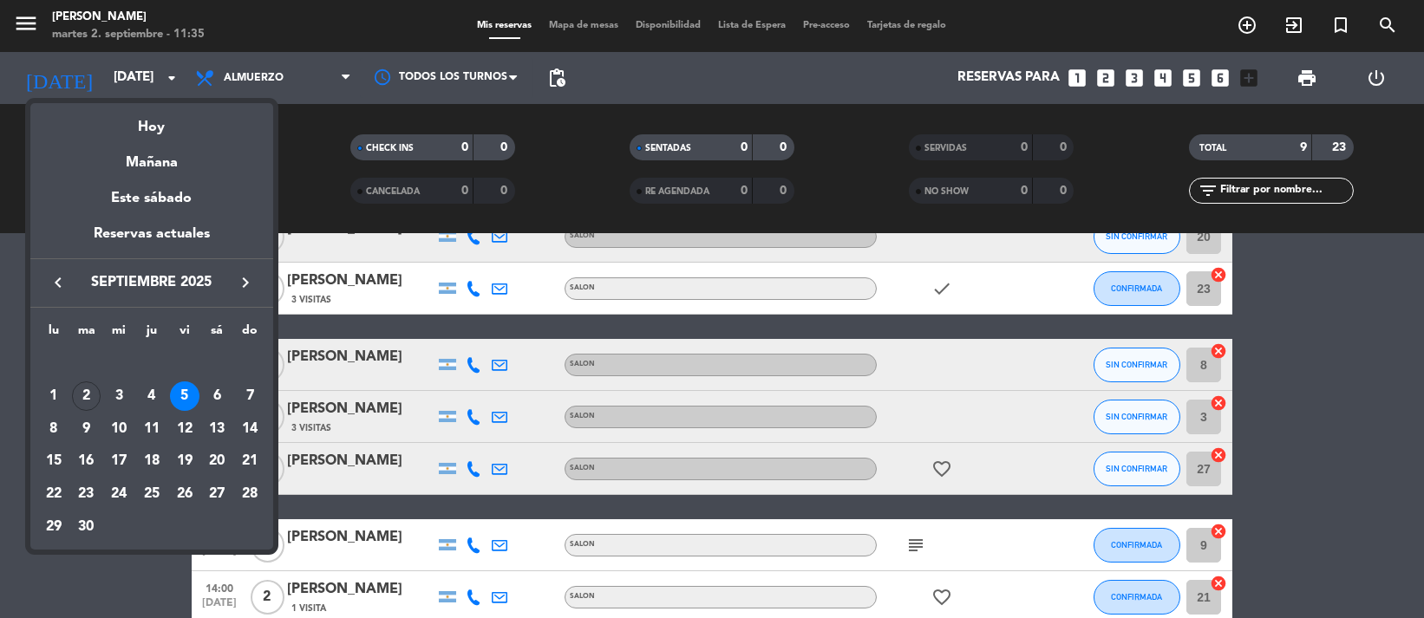
click at [228, 390] on div "6" at bounding box center [216, 395] width 29 height 29
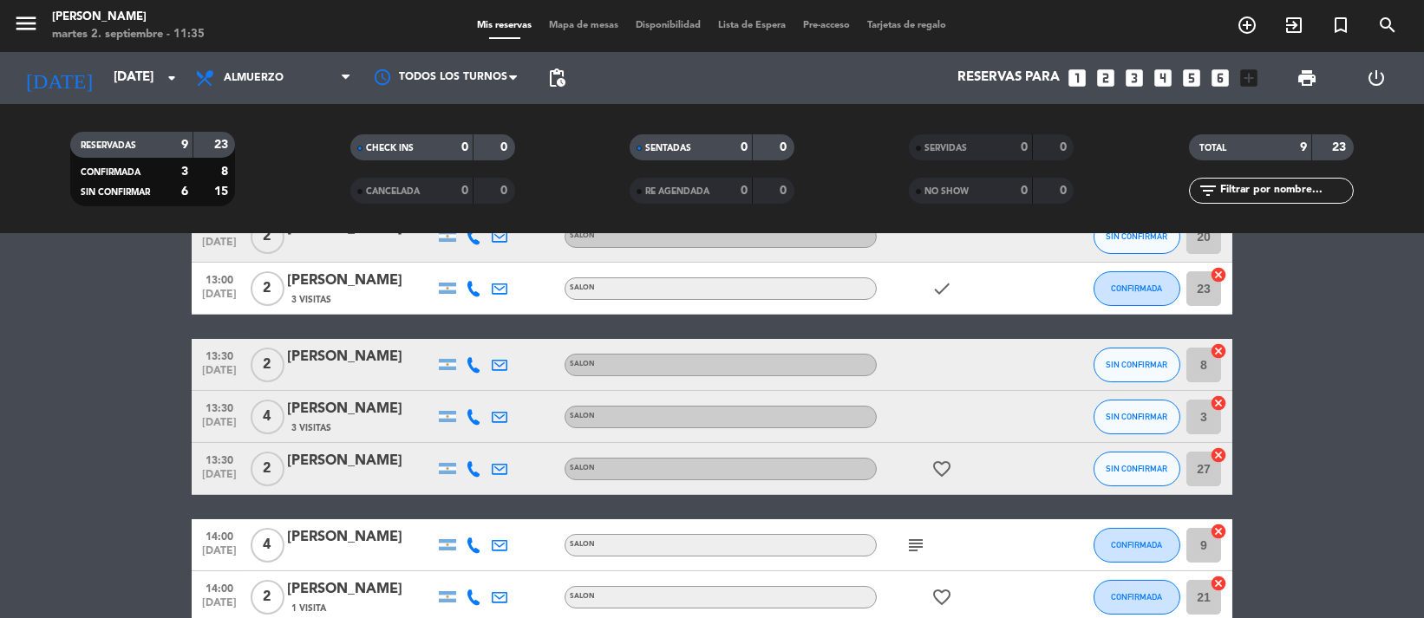
type input "[DATE]"
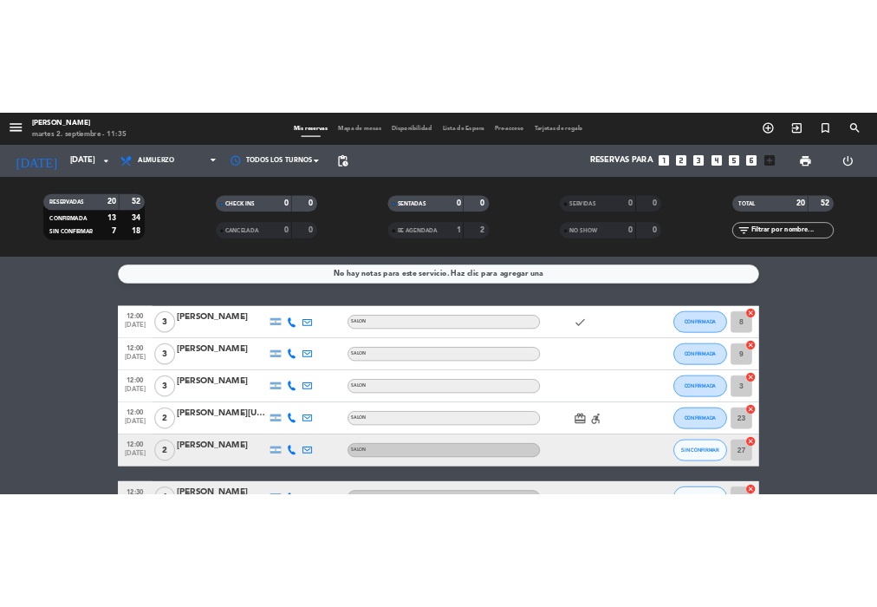
scroll to position [0, 0]
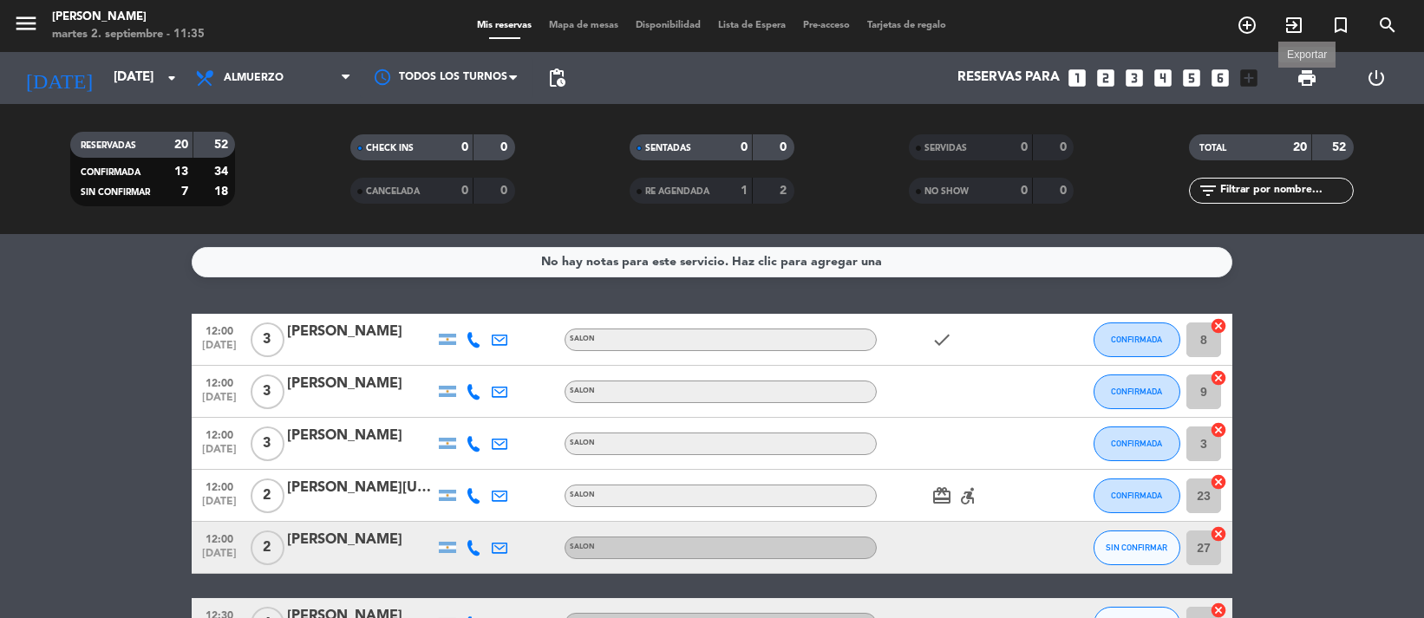
click at [1307, 69] on span "print" at bounding box center [1306, 78] width 21 height 21
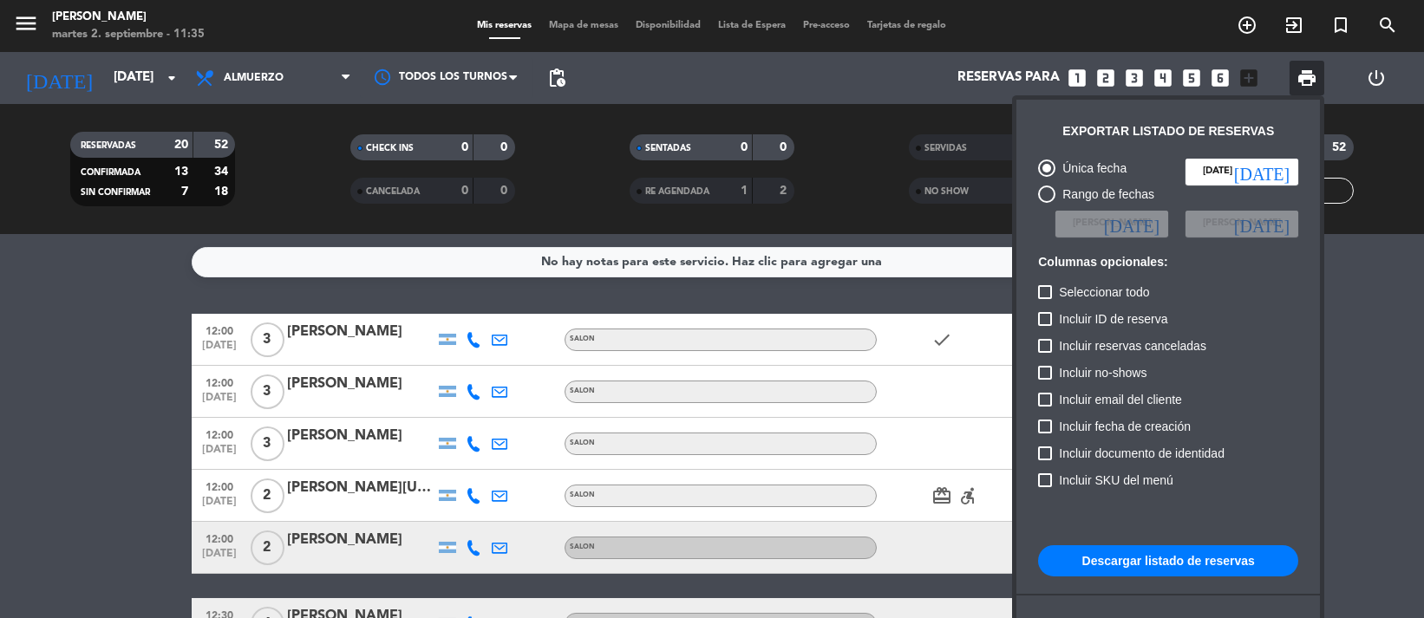
click at [1147, 564] on button "Descargar listado de reservas" at bounding box center [1168, 560] width 260 height 31
